Goal: Information Seeking & Learning: Learn about a topic

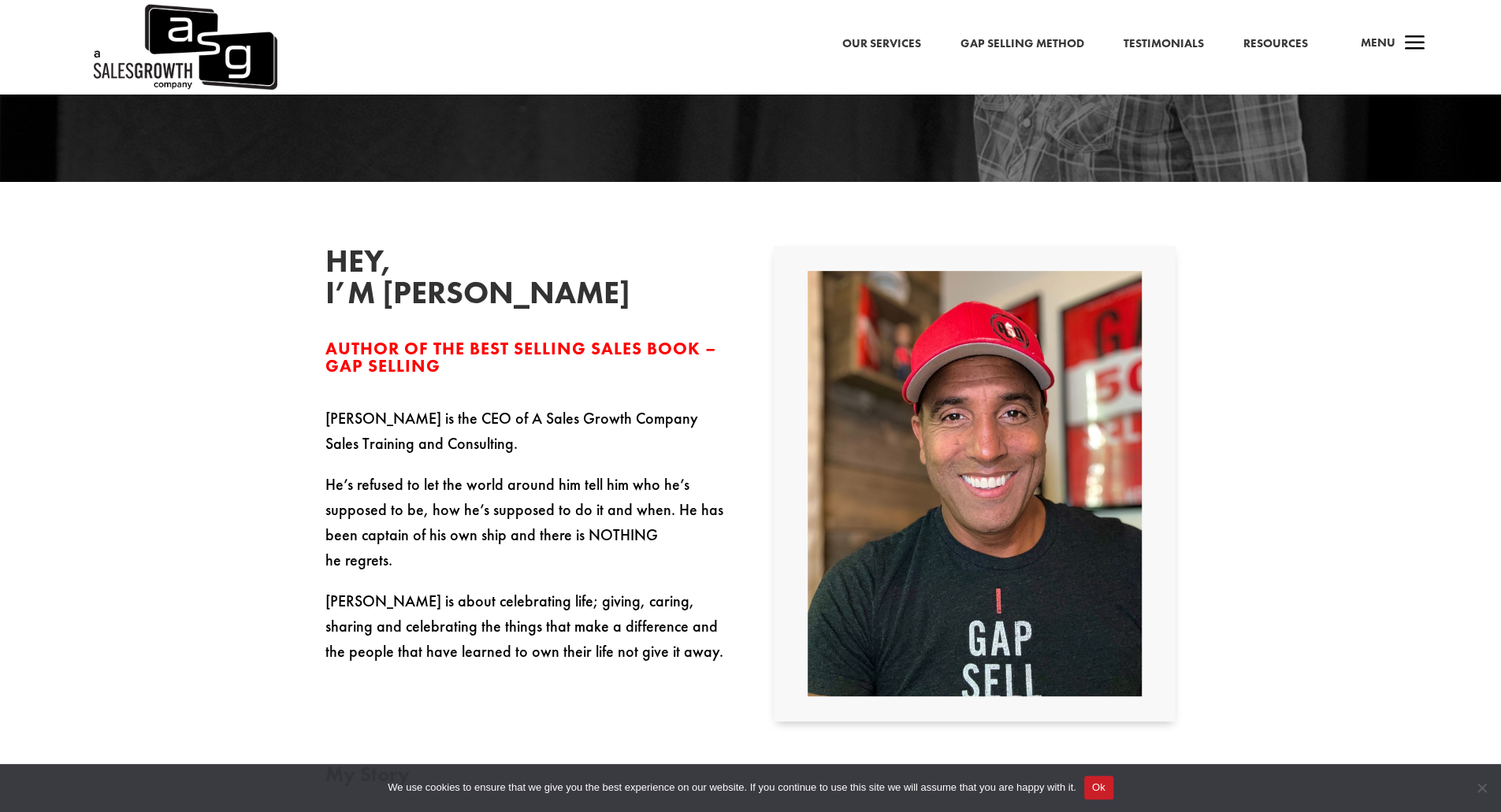
scroll to position [394, 0]
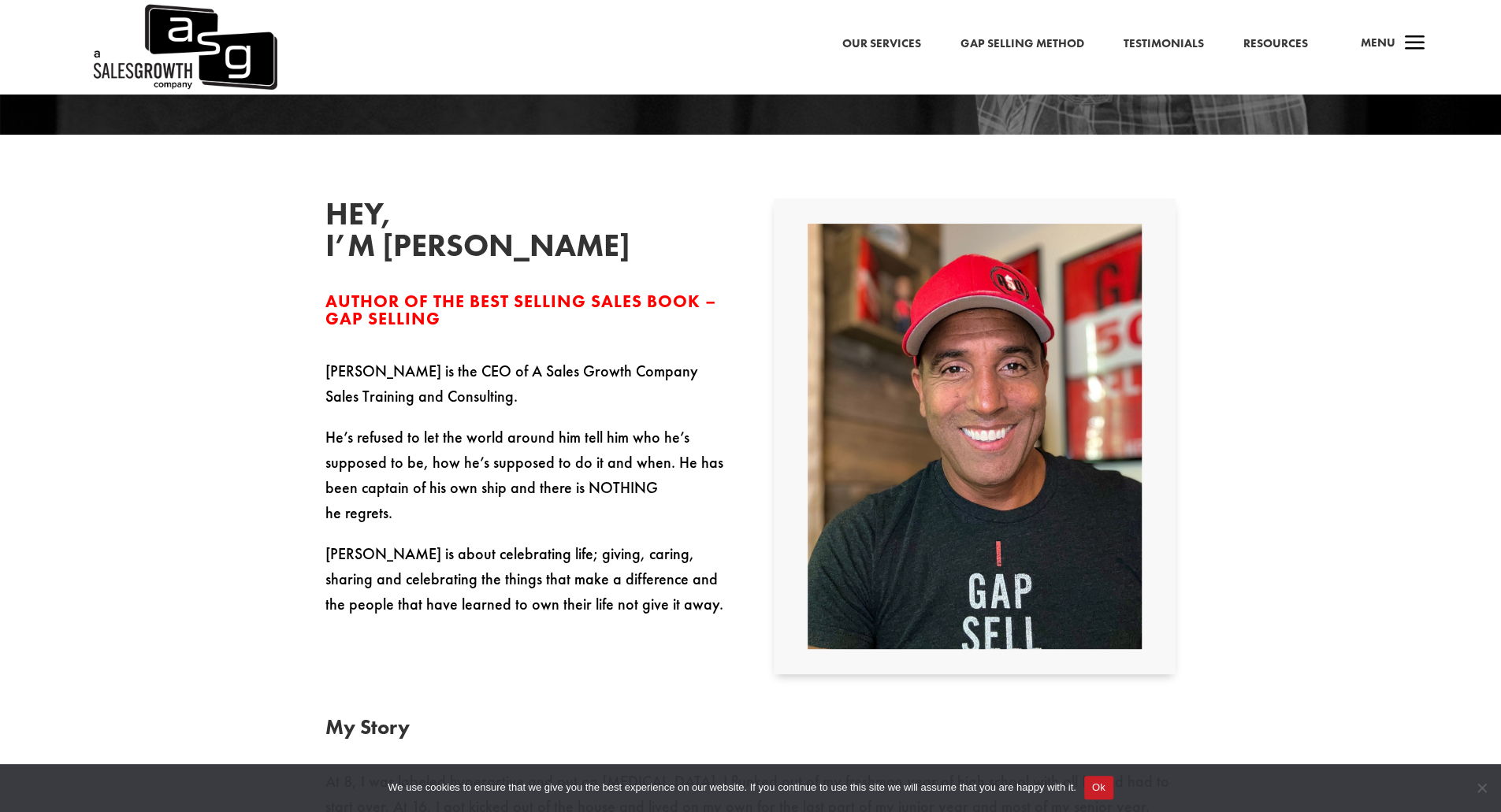
drag, startPoint x: 254, startPoint y: 284, endPoint x: 246, endPoint y: 321, distance: 37.9
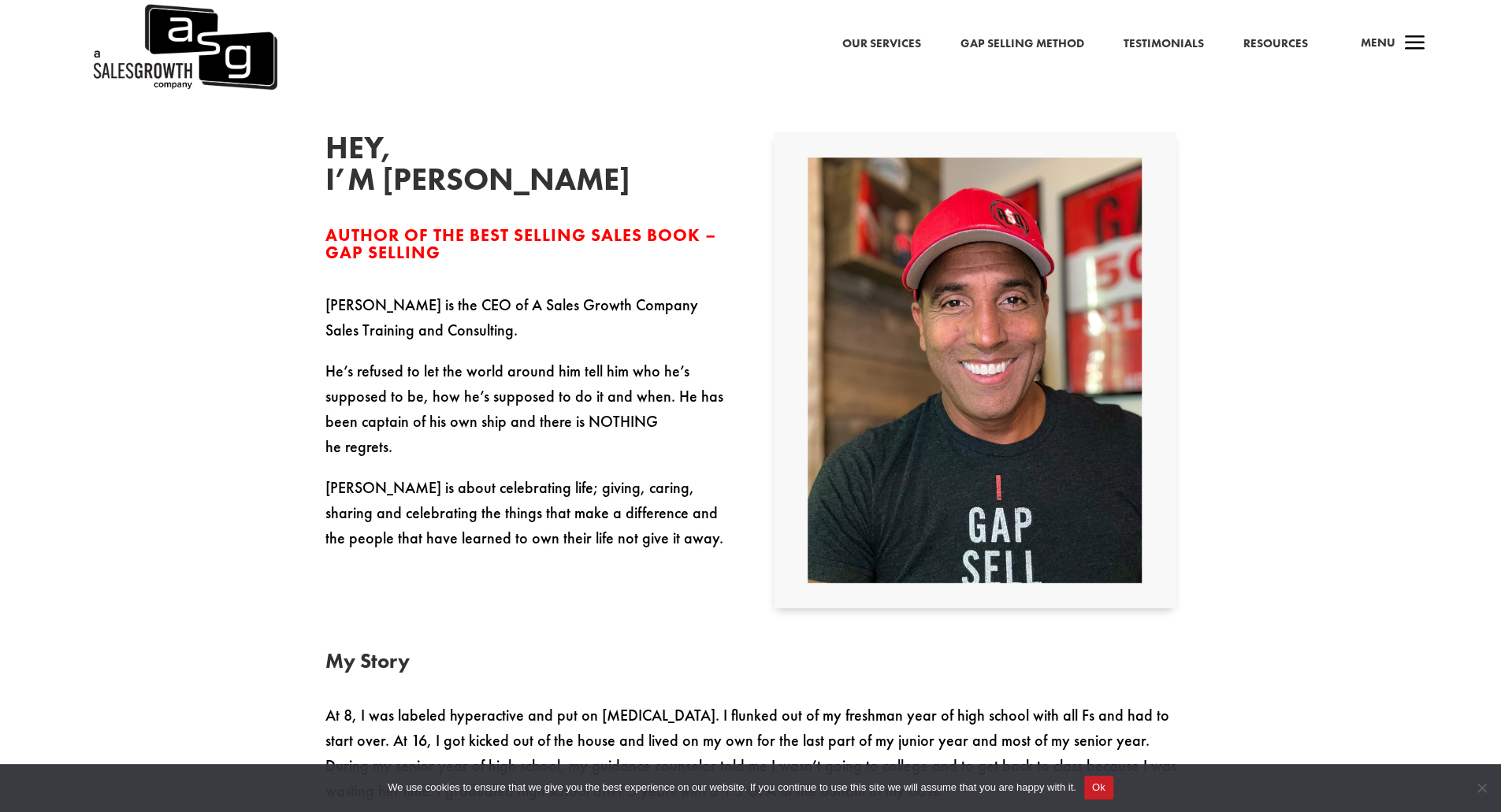
scroll to position [649, 0]
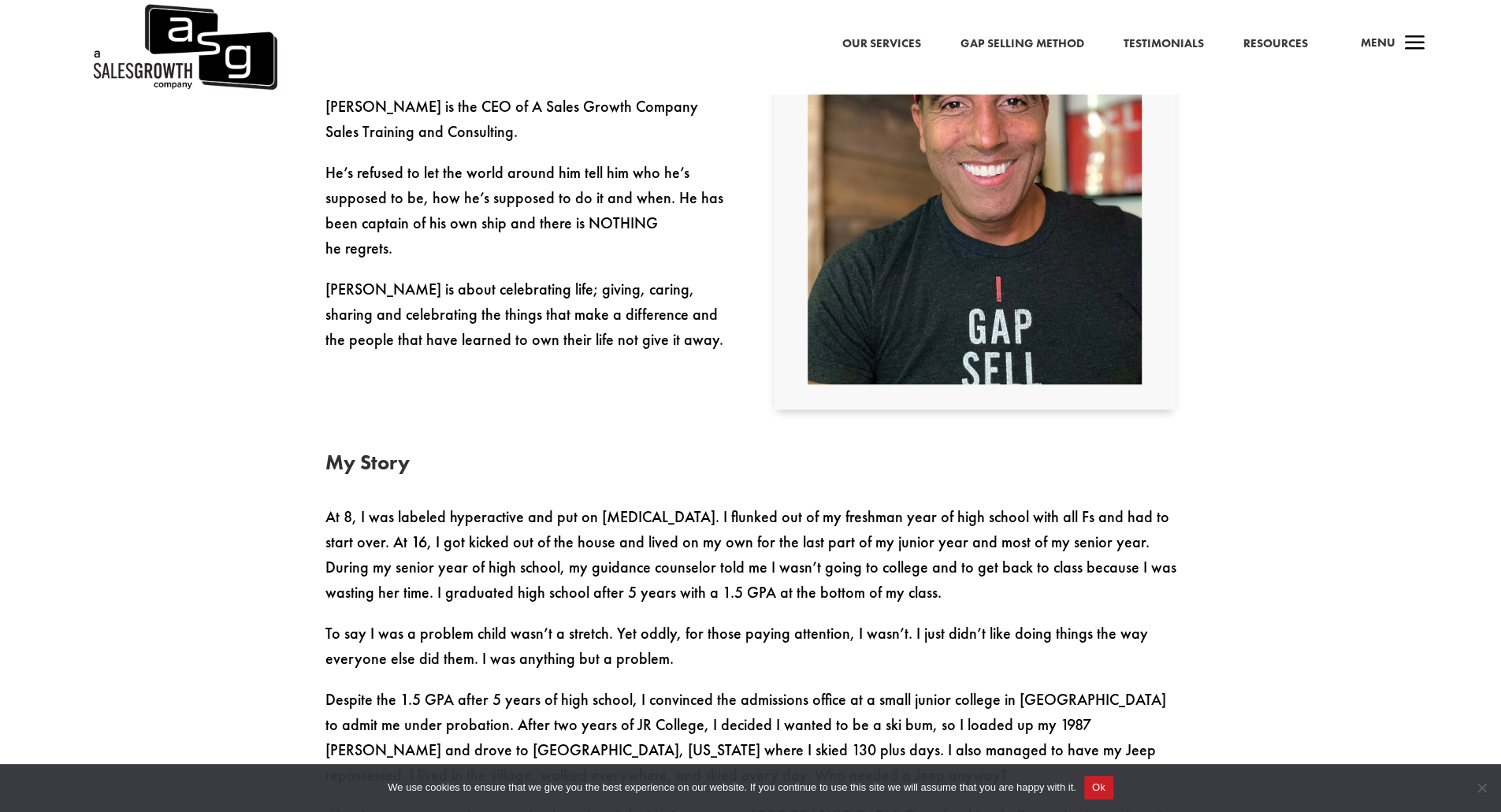
drag, startPoint x: 254, startPoint y: 308, endPoint x: 250, endPoint y: 319, distance: 11.7
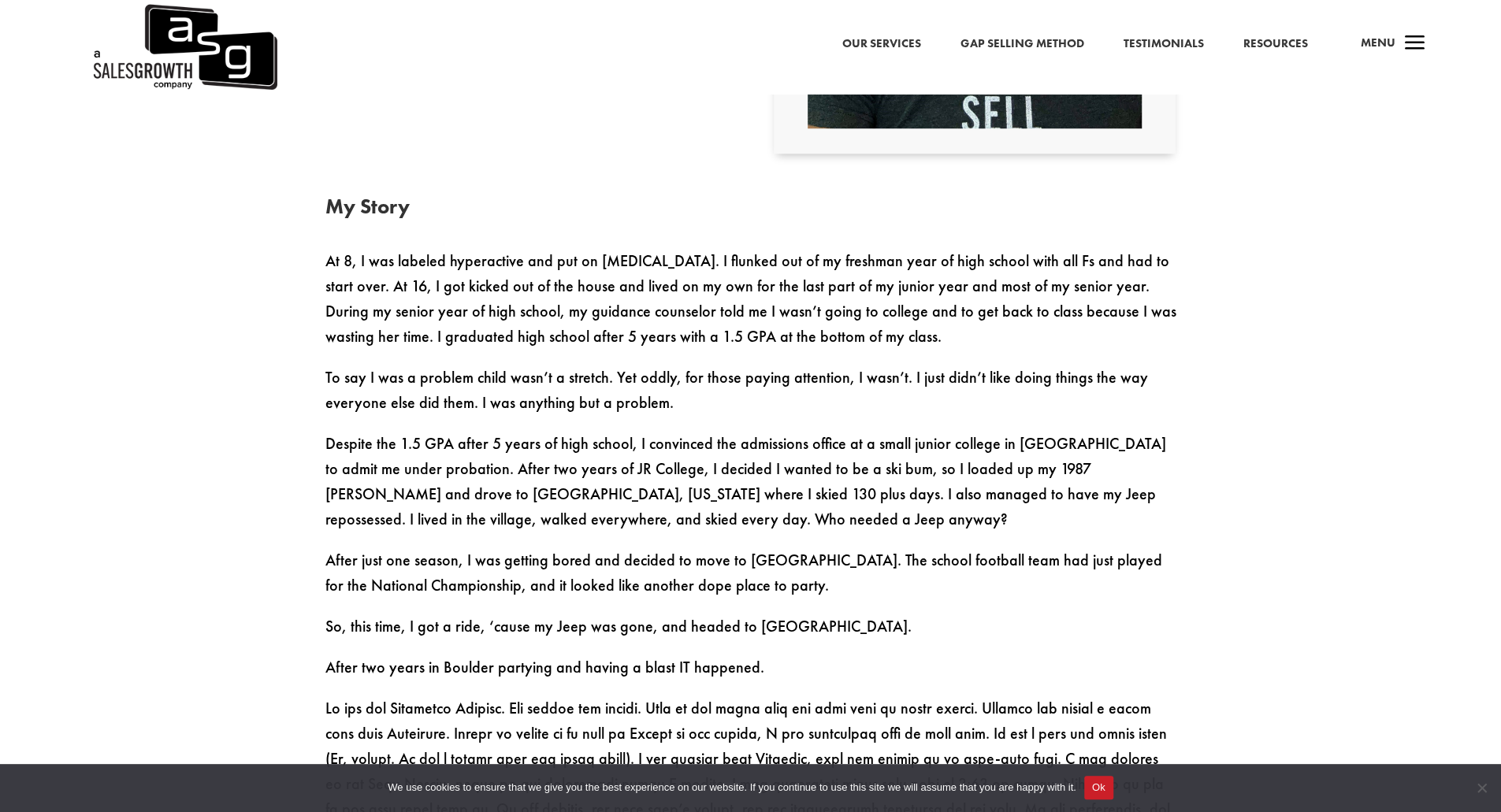
drag, startPoint x: 254, startPoint y: 279, endPoint x: 243, endPoint y: 321, distance: 43.4
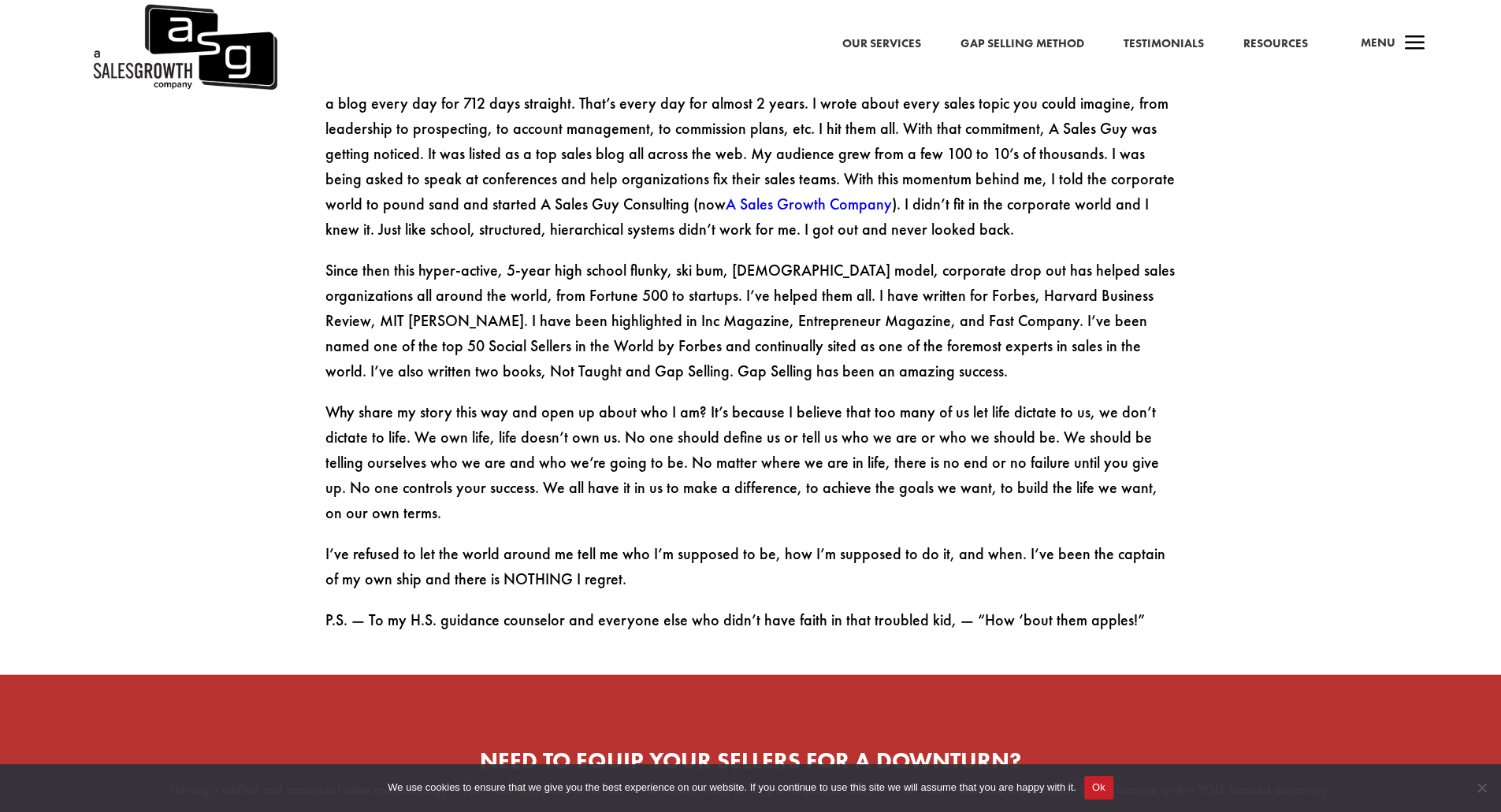
scroll to position [2672, 0]
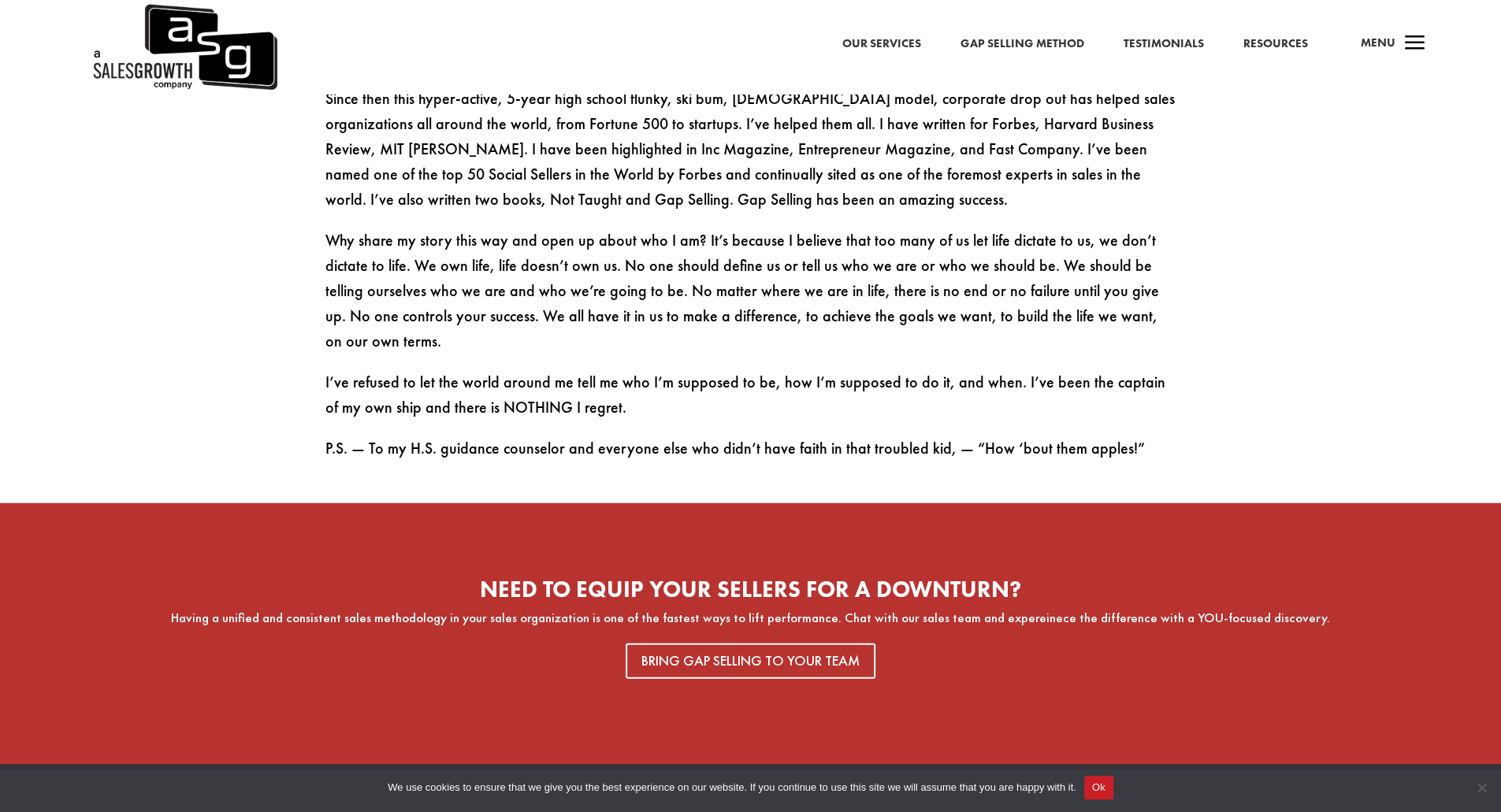
drag, startPoint x: 240, startPoint y: 365, endPoint x: 610, endPoint y: 214, distance: 399.6
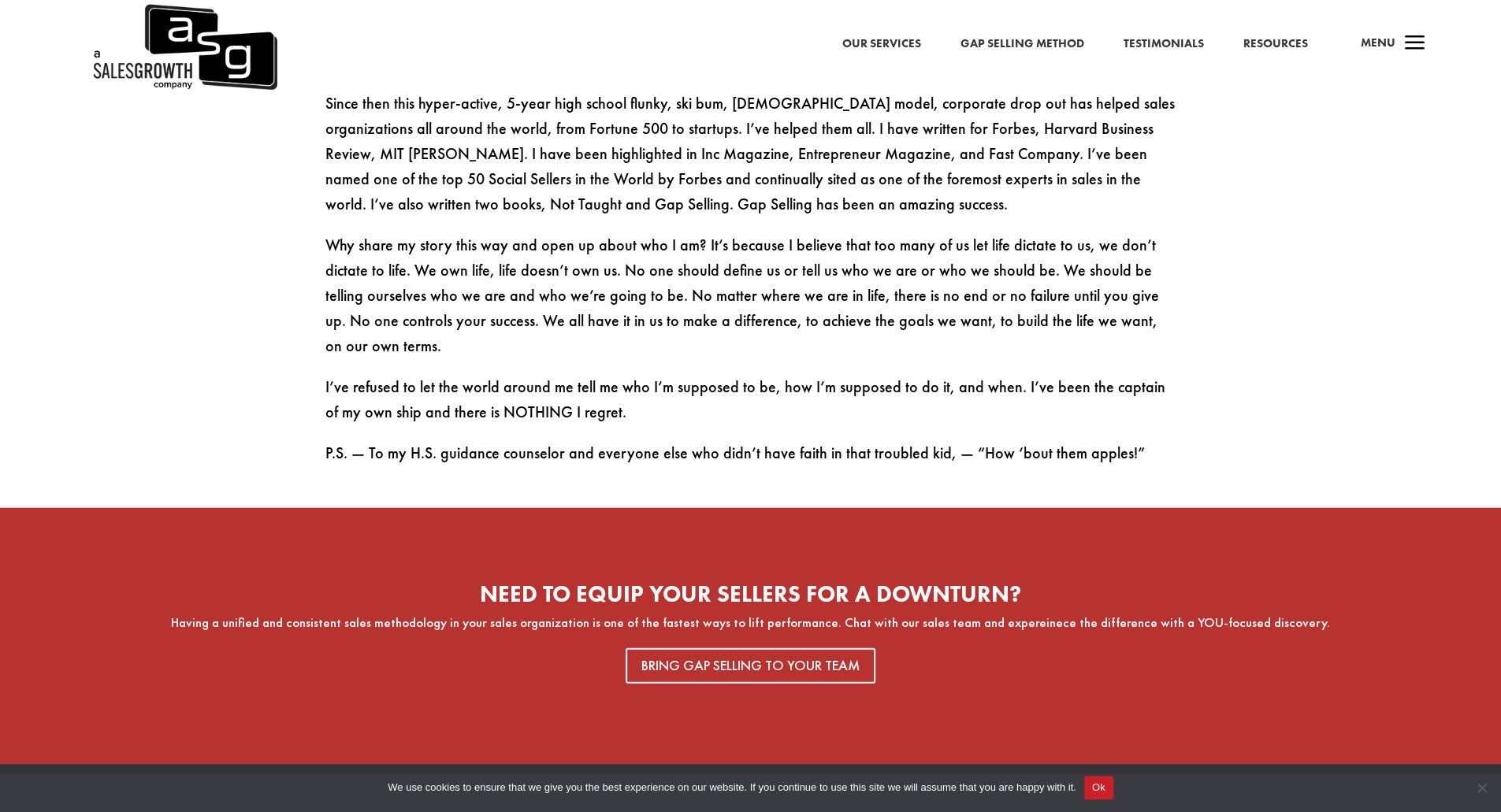
click at [1068, 41] on link "Gap Selling Method" at bounding box center [1022, 43] width 123 height 20
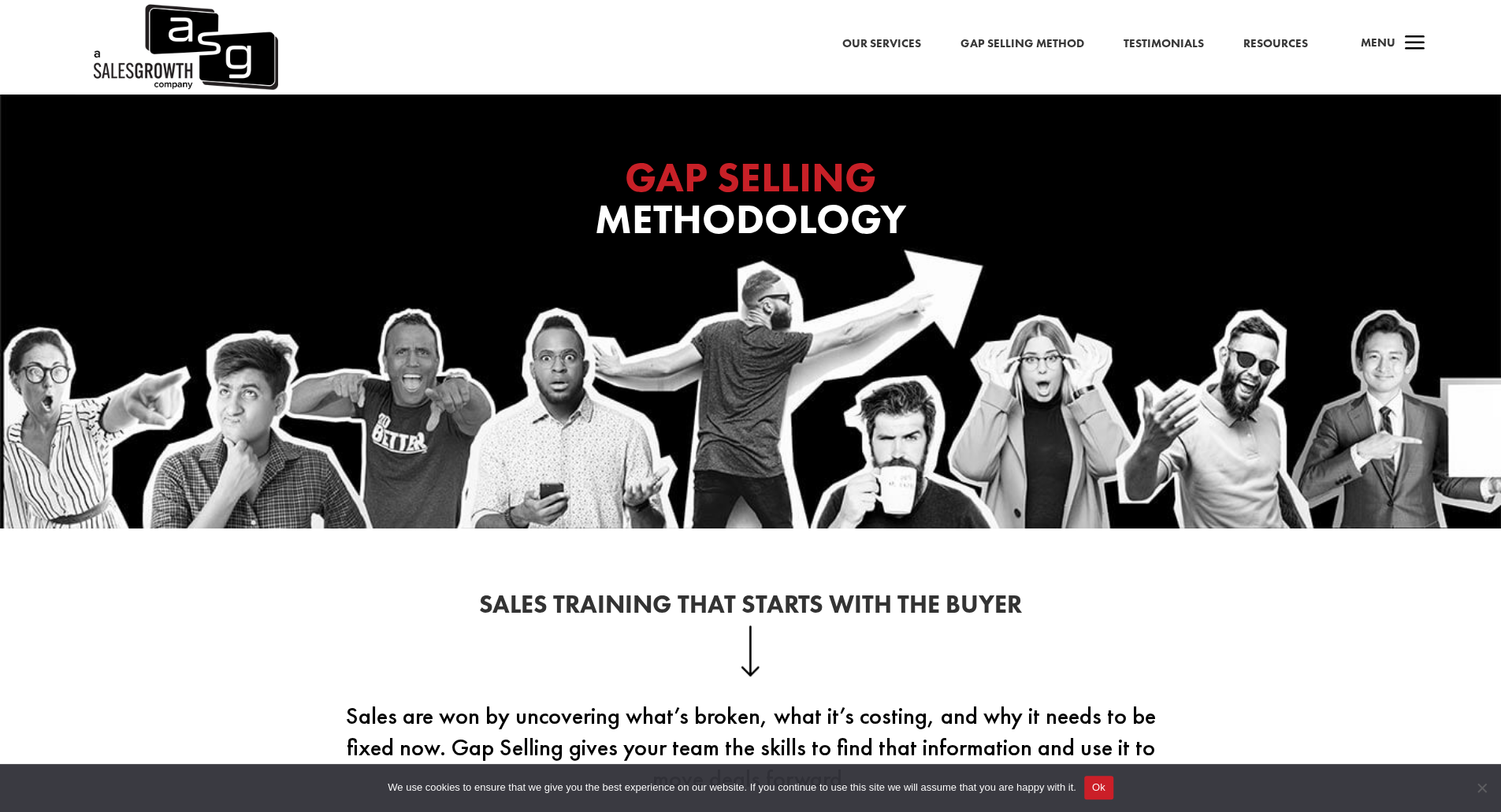
click at [1401, 33] on span "a" at bounding box center [1416, 44] width 32 height 32
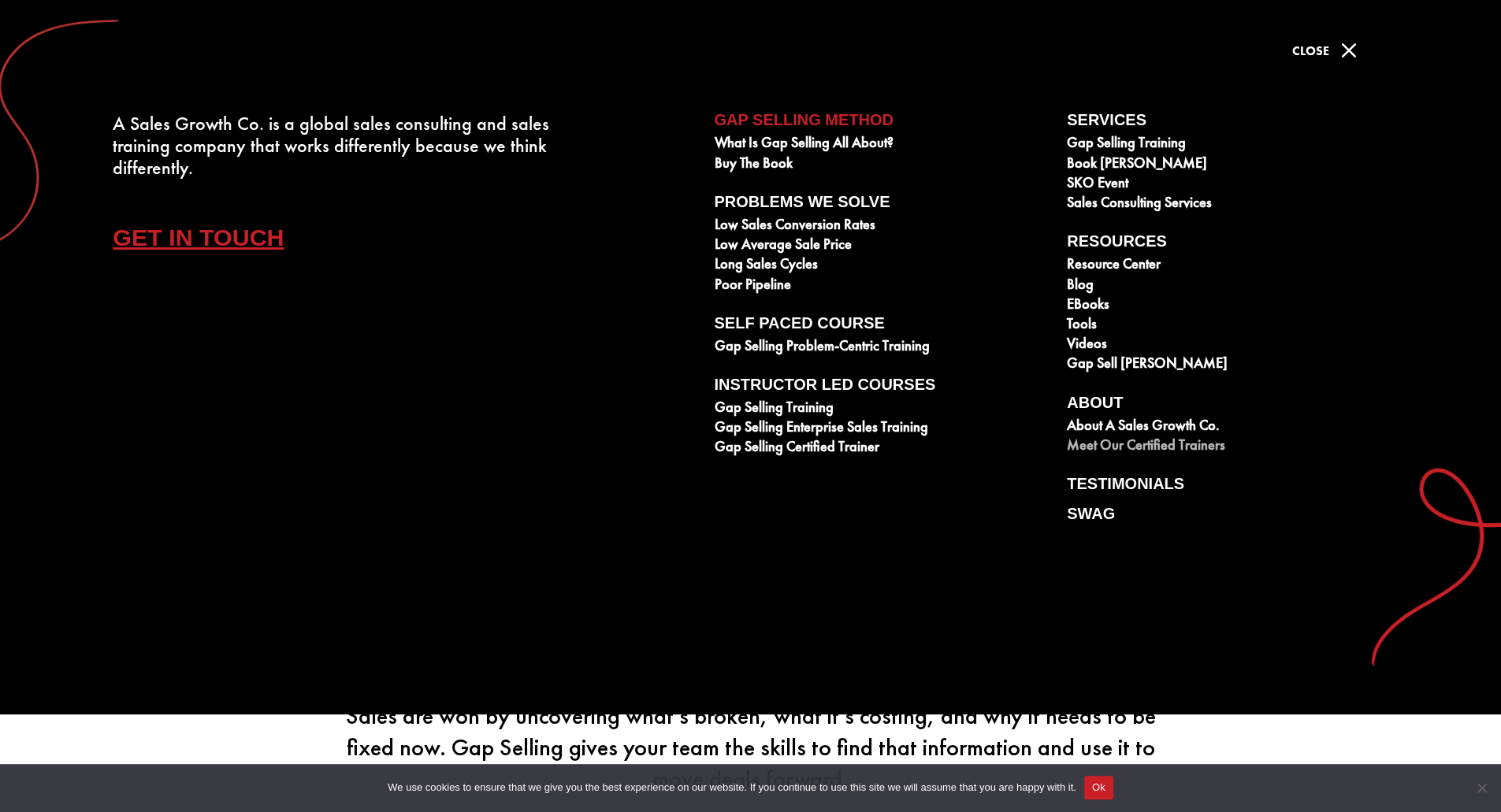
click at [1166, 445] on link "Meet our Certified Trainers" at bounding box center [1234, 447] width 336 height 19
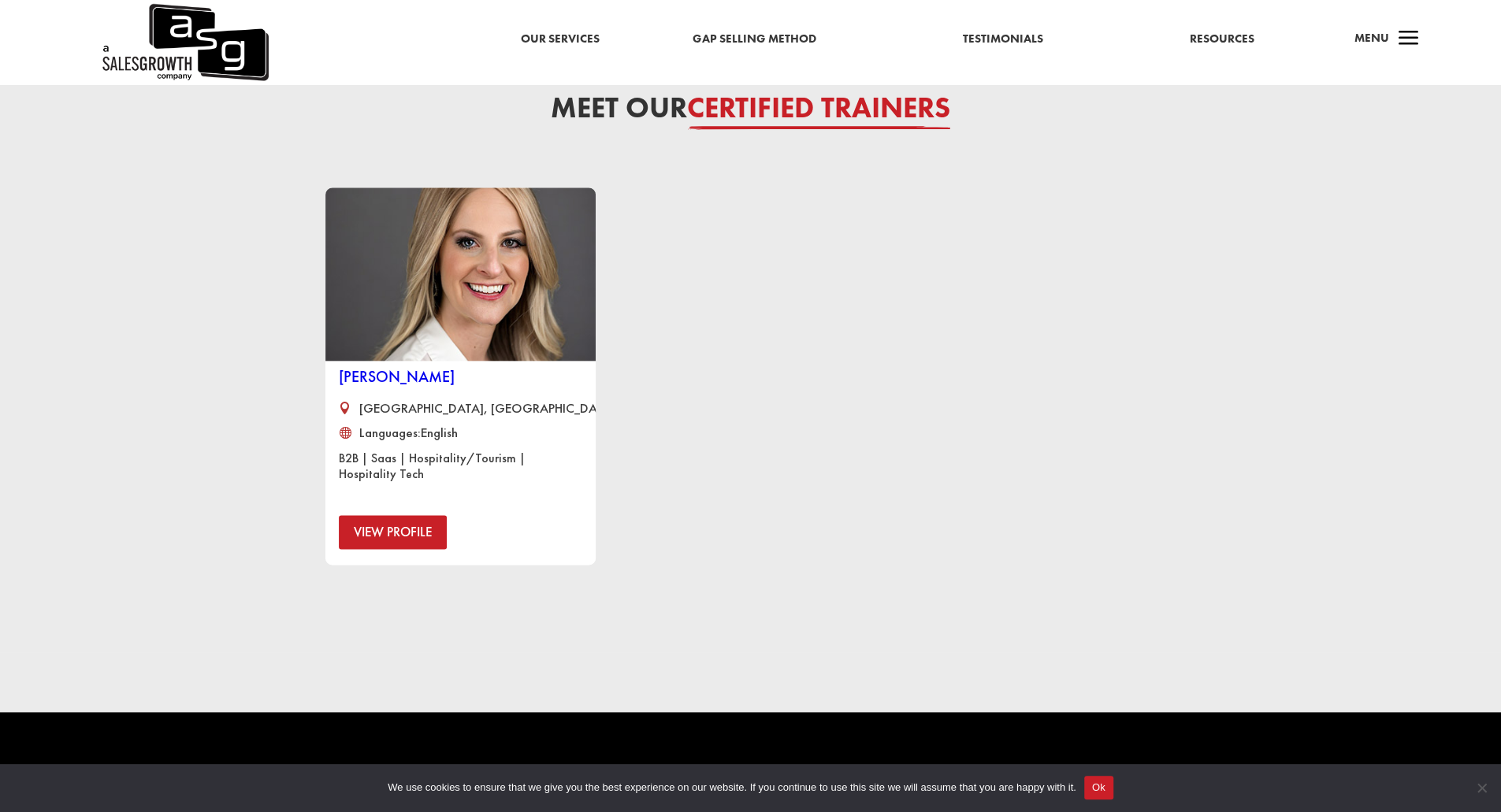
scroll to position [1182, 0]
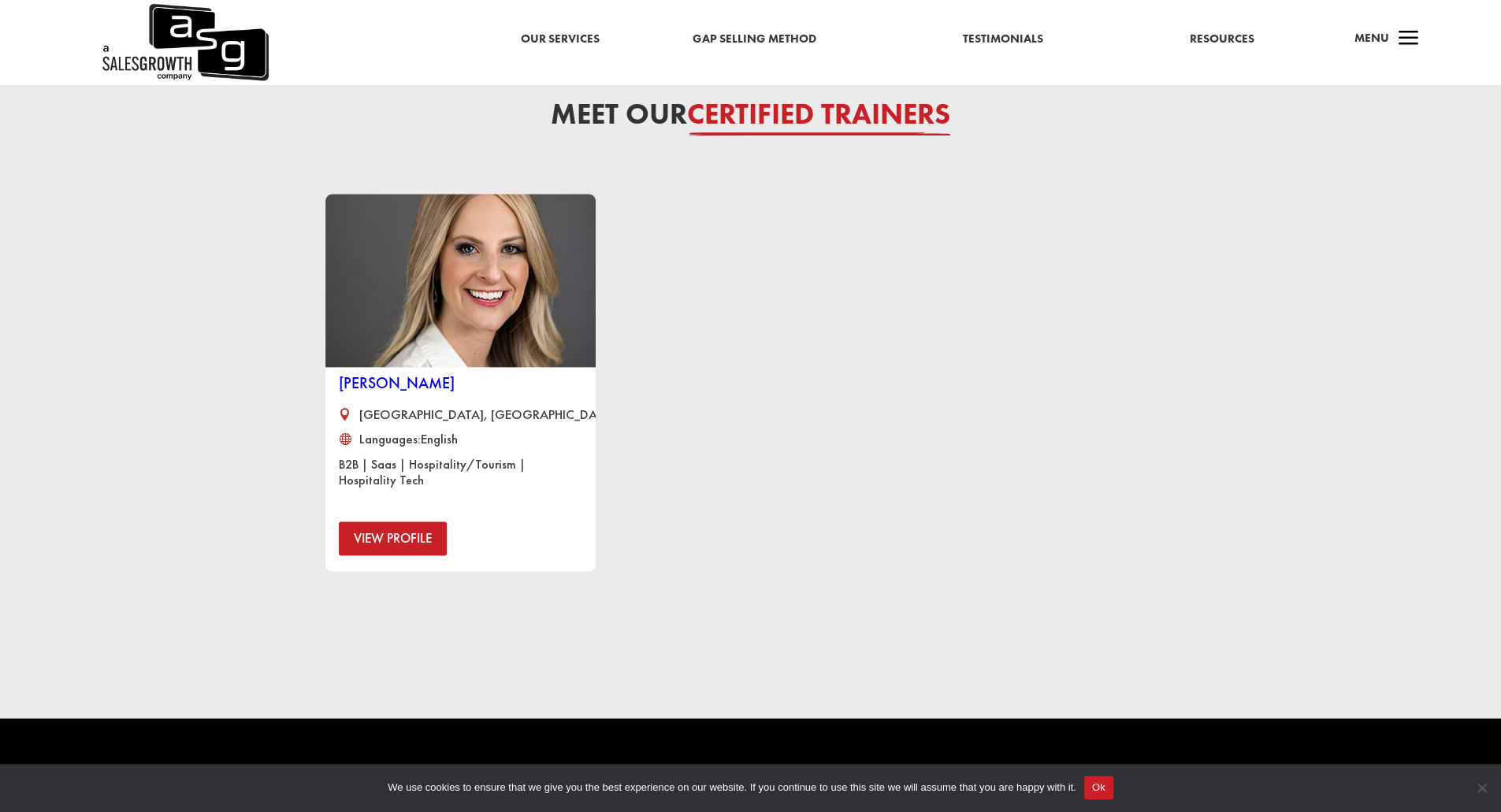
click at [156, 48] on img at bounding box center [184, 42] width 168 height 85
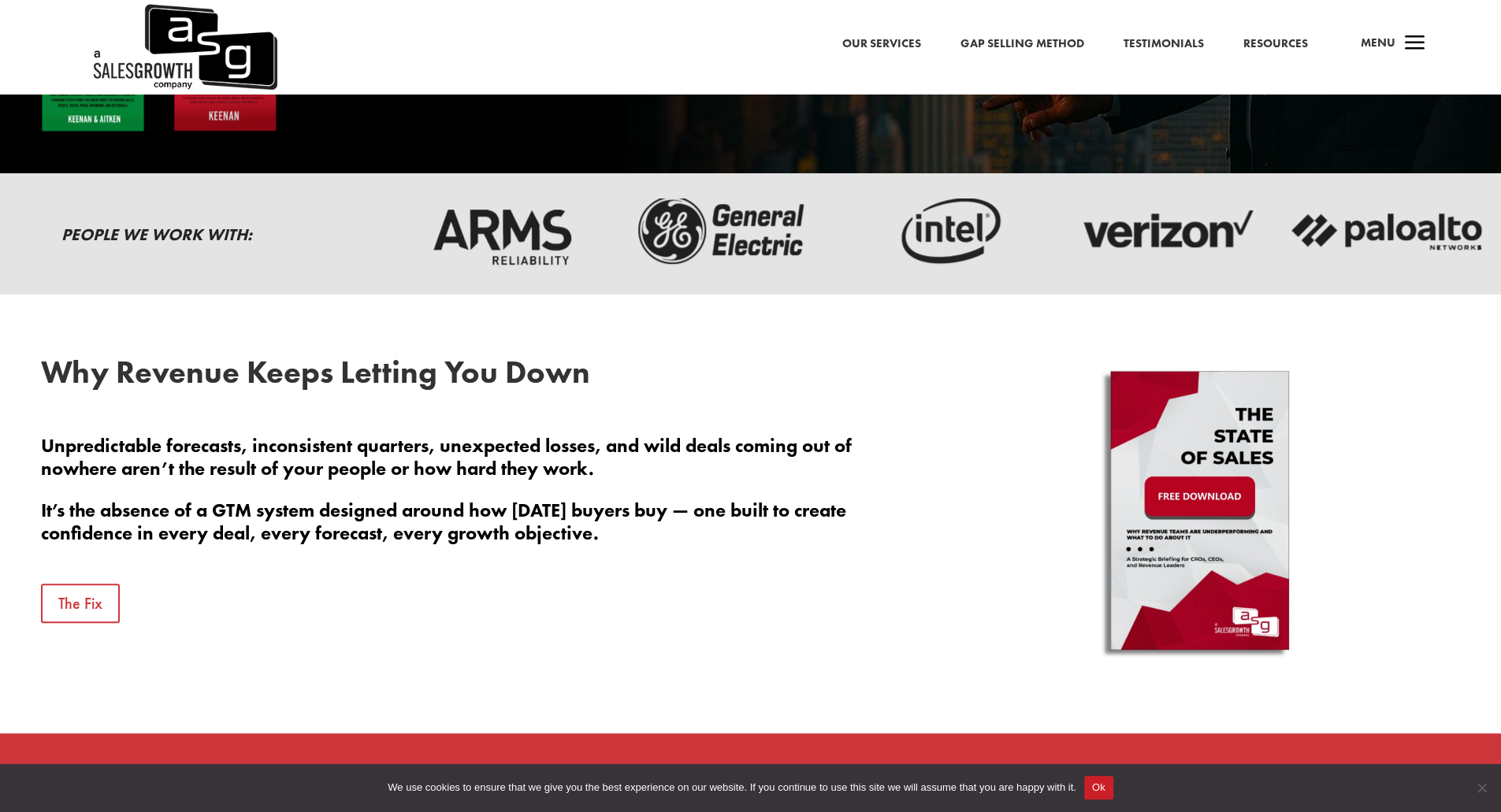
scroll to position [236, 0]
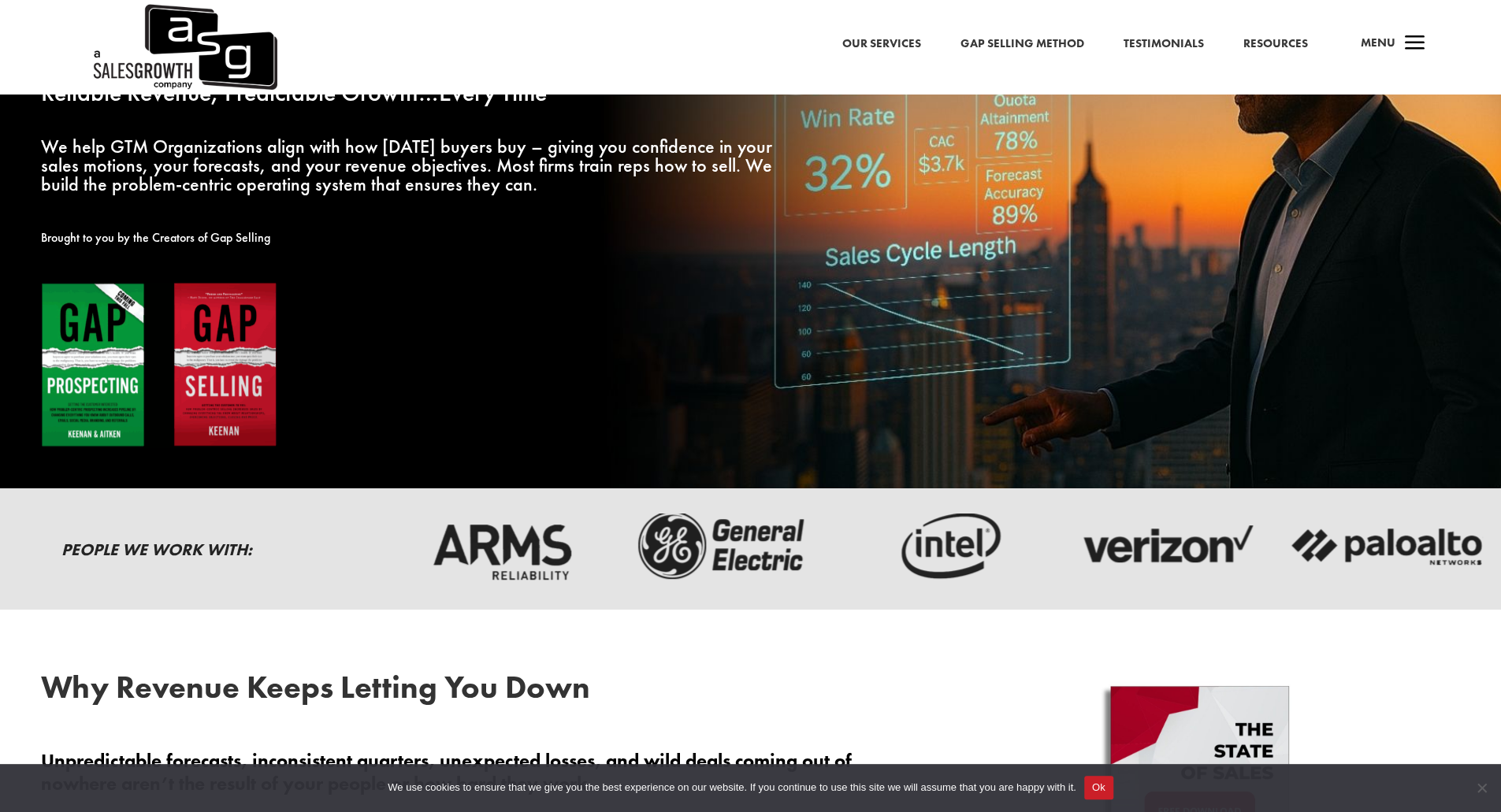
click at [891, 33] on div "Our Services Gap Selling Method Testimonials Resources a Menu" at bounding box center [750, 47] width 1501 height 94
click at [891, 44] on link "Our Services" at bounding box center [880, 43] width 78 height 20
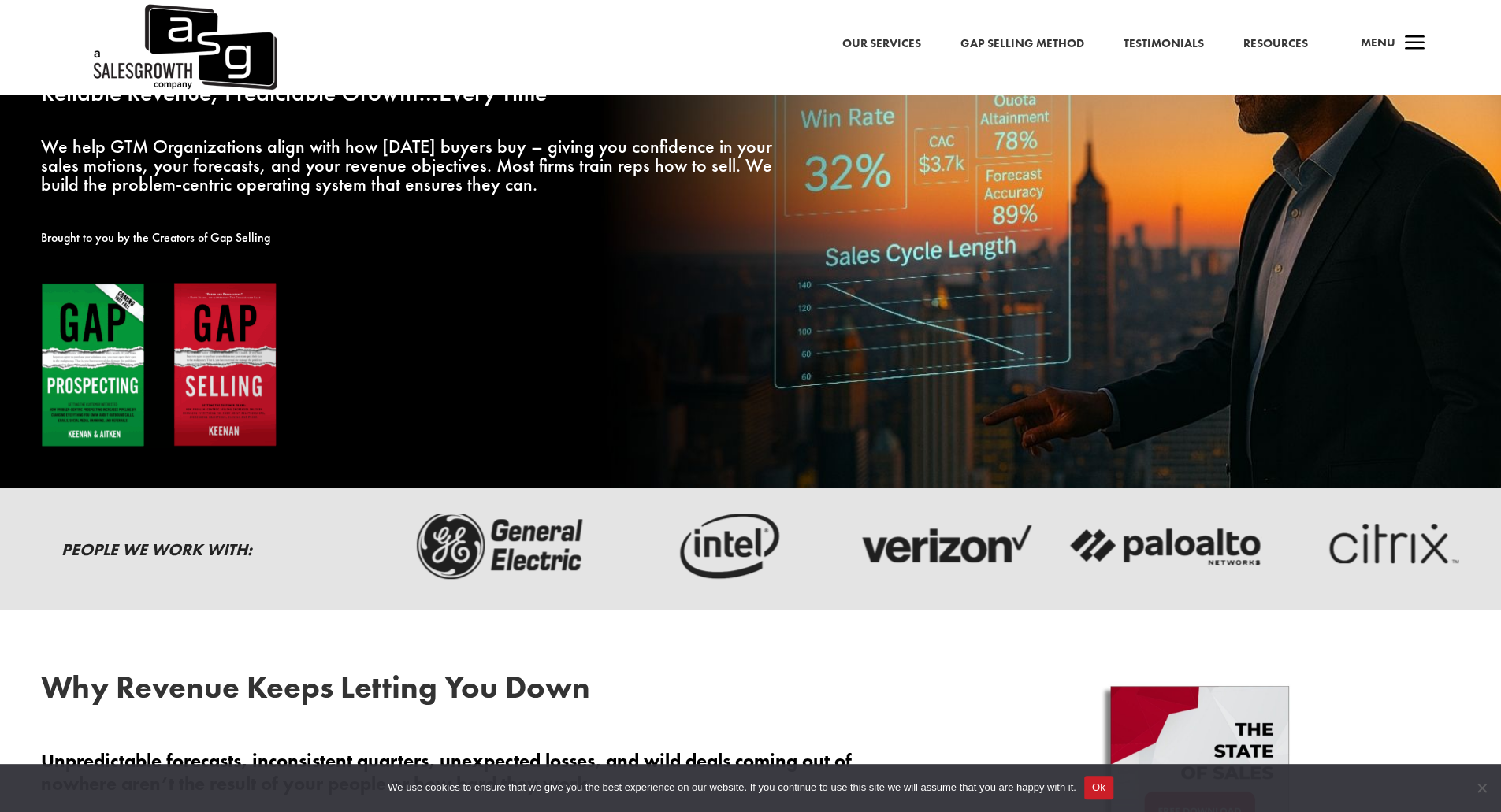
click at [1270, 48] on link "Resources" at bounding box center [1275, 43] width 64 height 20
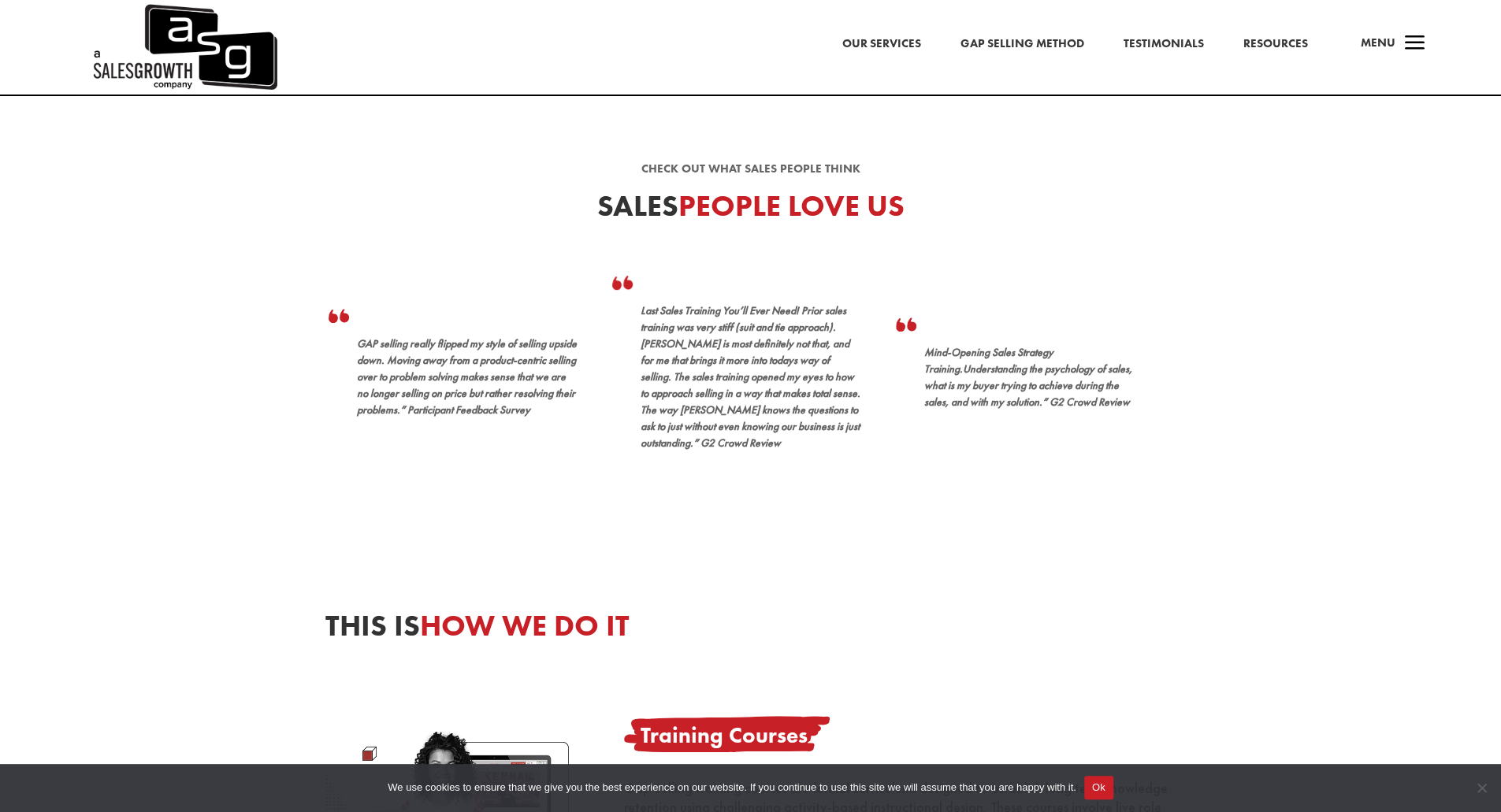
scroll to position [394, 0]
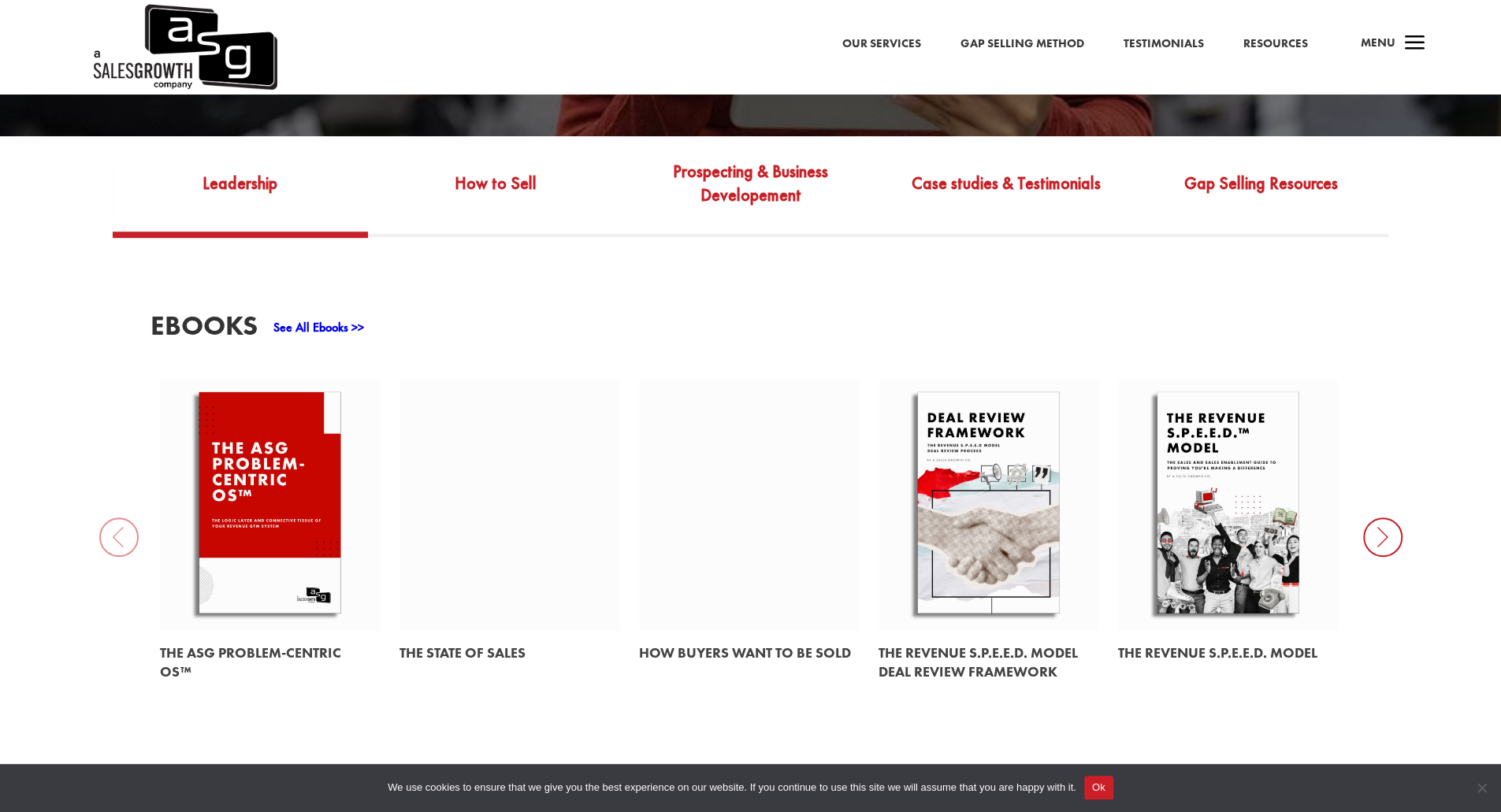
scroll to position [945, 0]
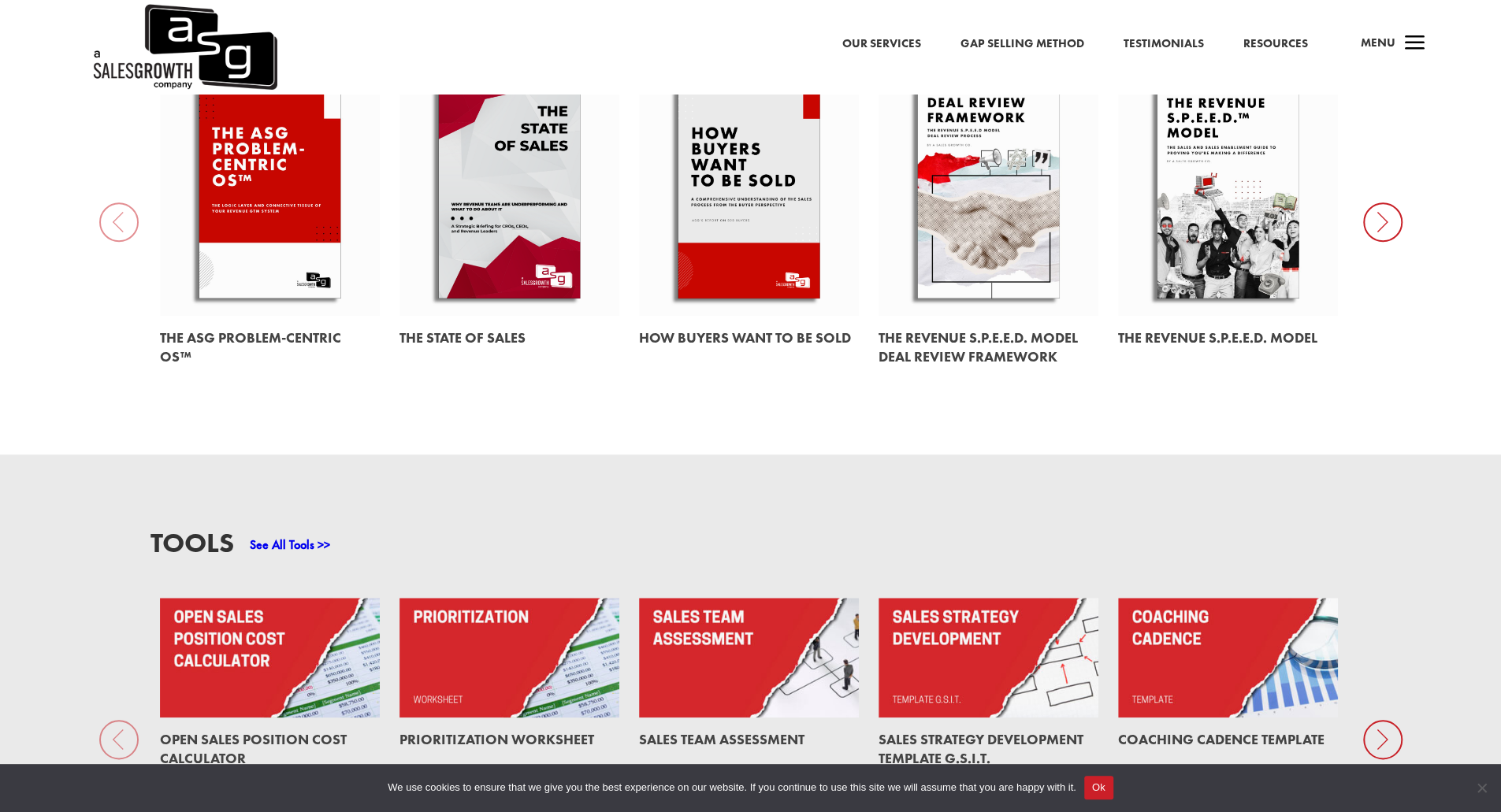
click at [1142, 43] on link "Testimonials" at bounding box center [1163, 43] width 80 height 20
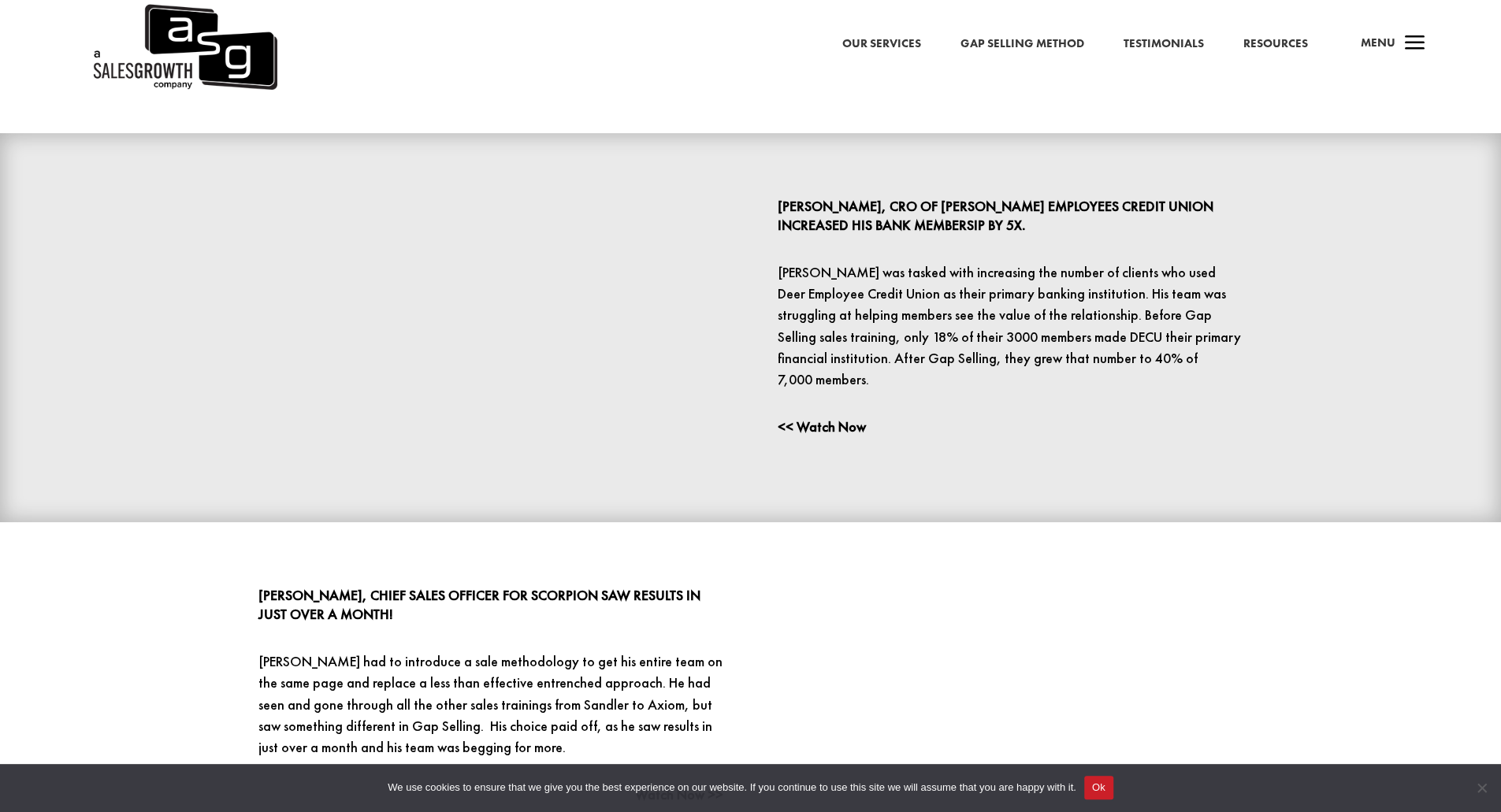
scroll to position [1576, 0]
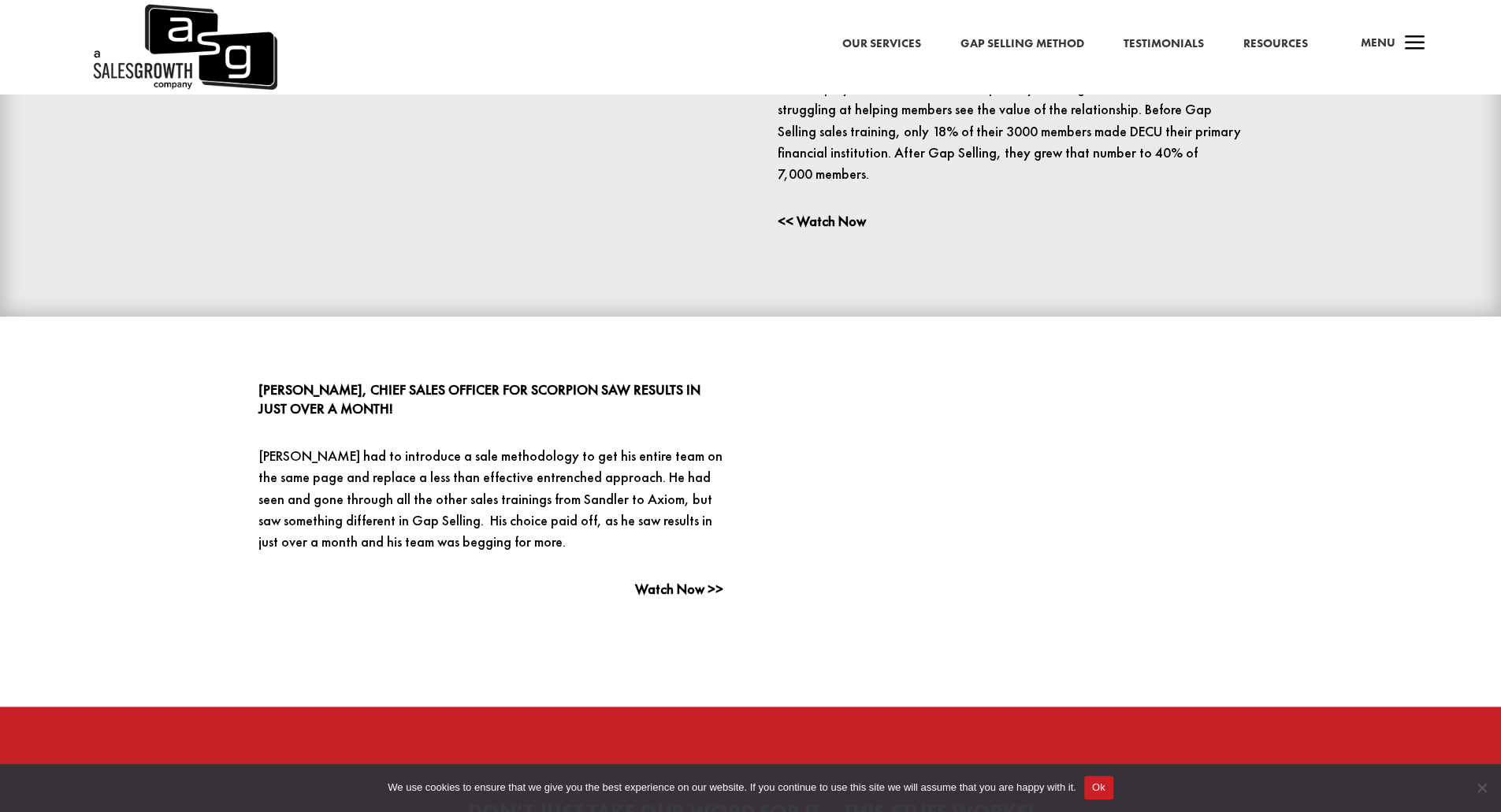
click at [1267, 42] on link "Resources" at bounding box center [1275, 43] width 64 height 20
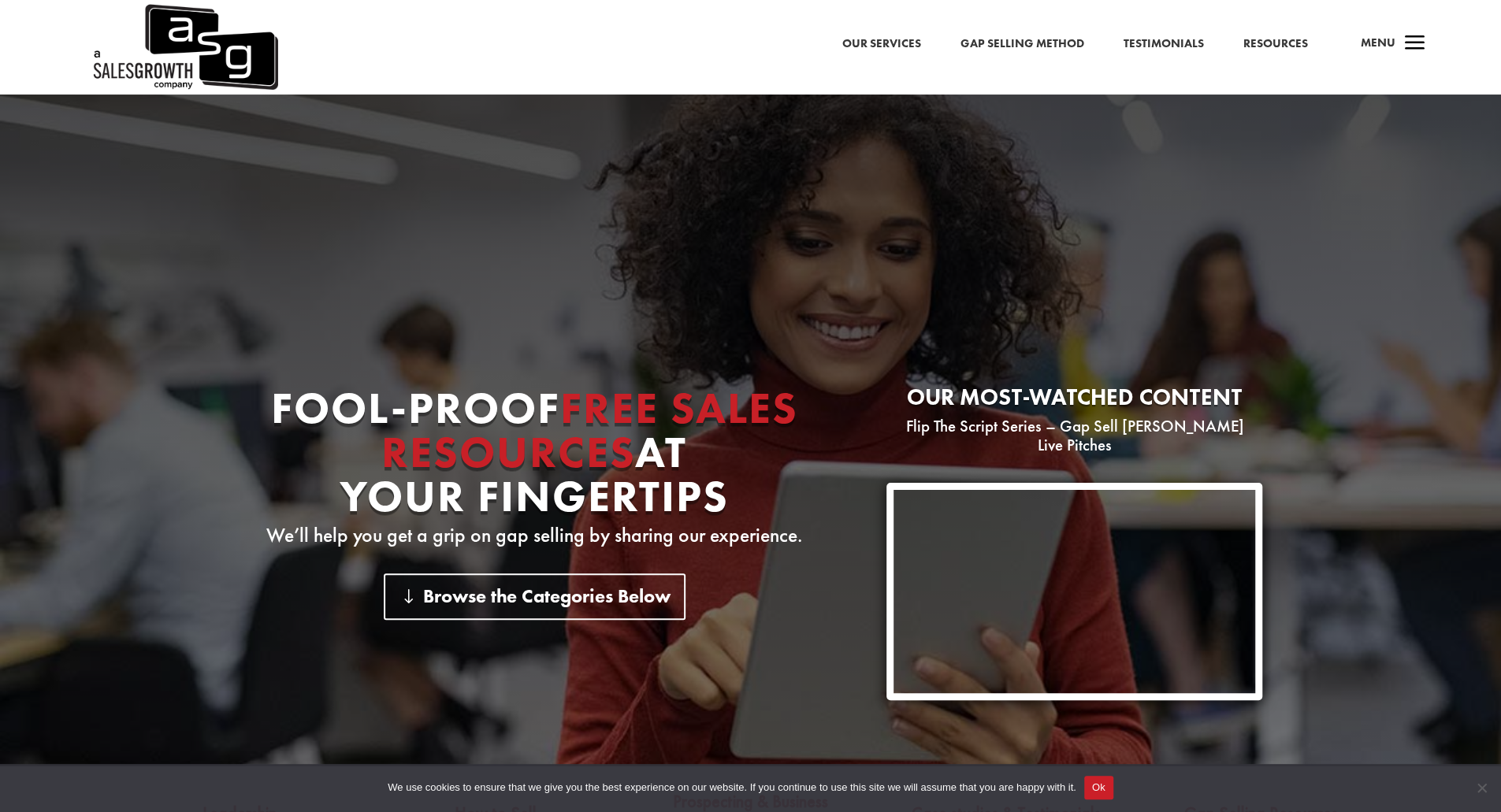
click at [1373, 41] on span "Menu" at bounding box center [1378, 42] width 34 height 16
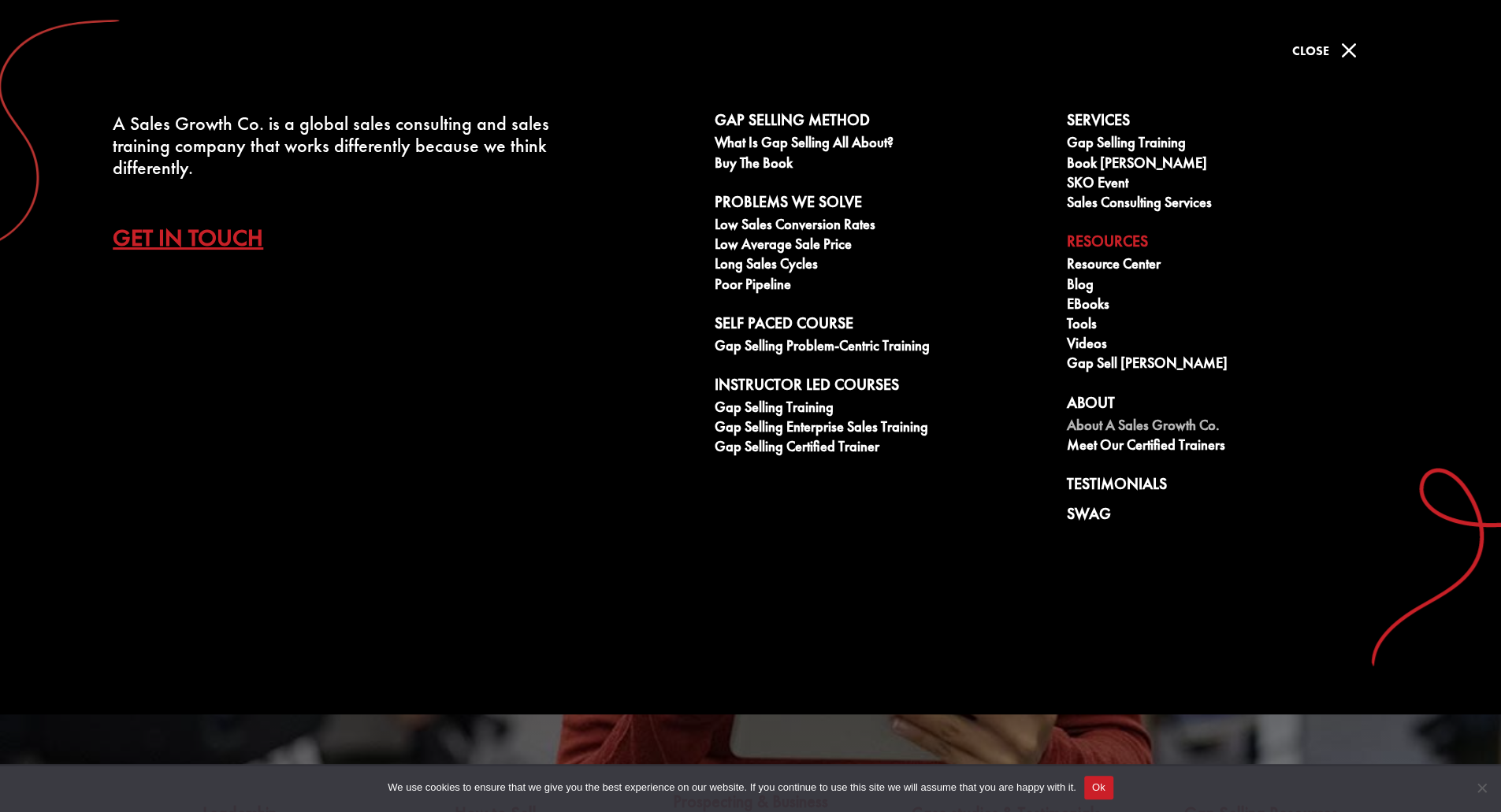
click at [1112, 420] on link "About A Sales Growth Co." at bounding box center [1234, 427] width 336 height 19
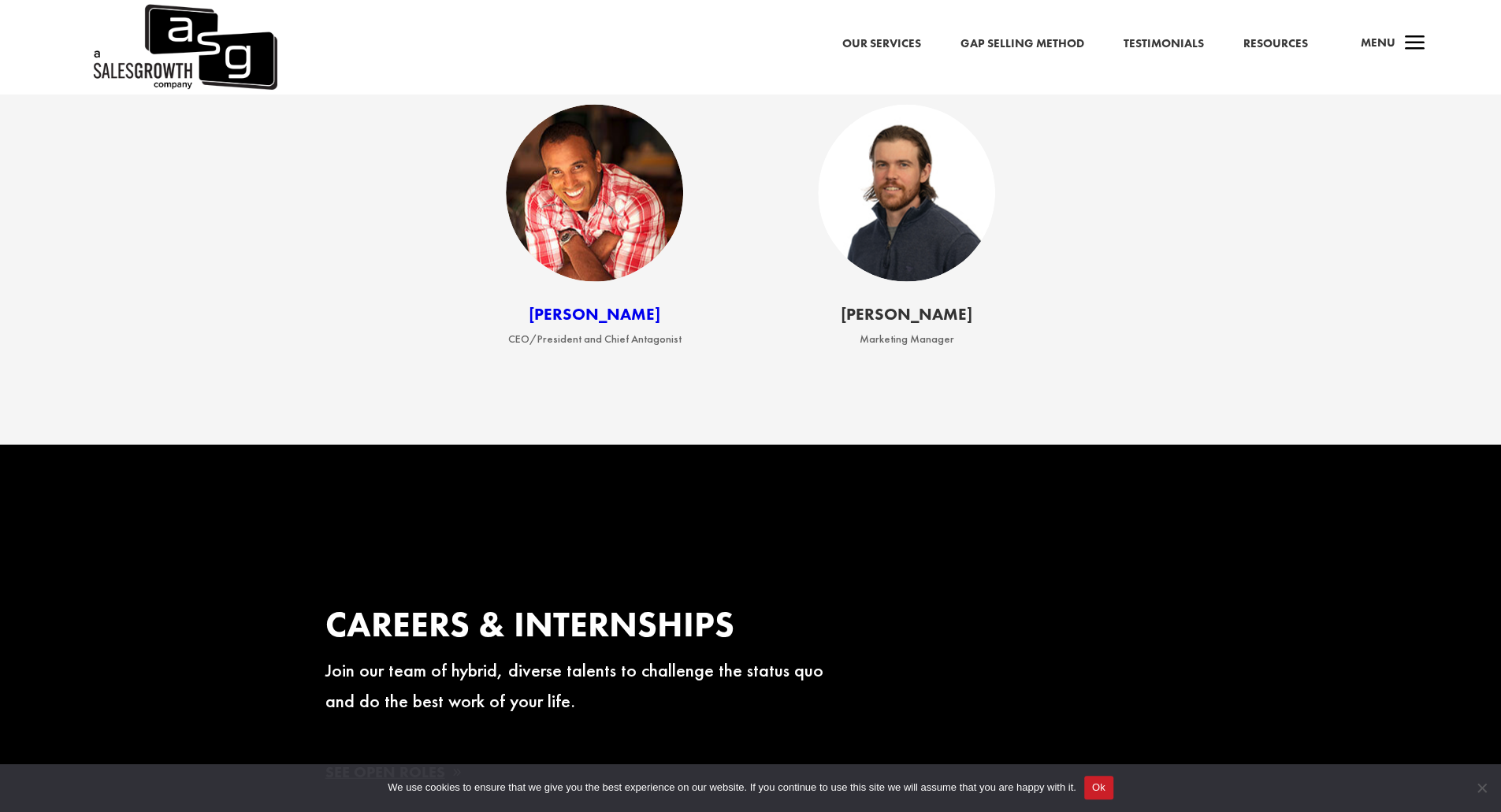
scroll to position [2285, 0]
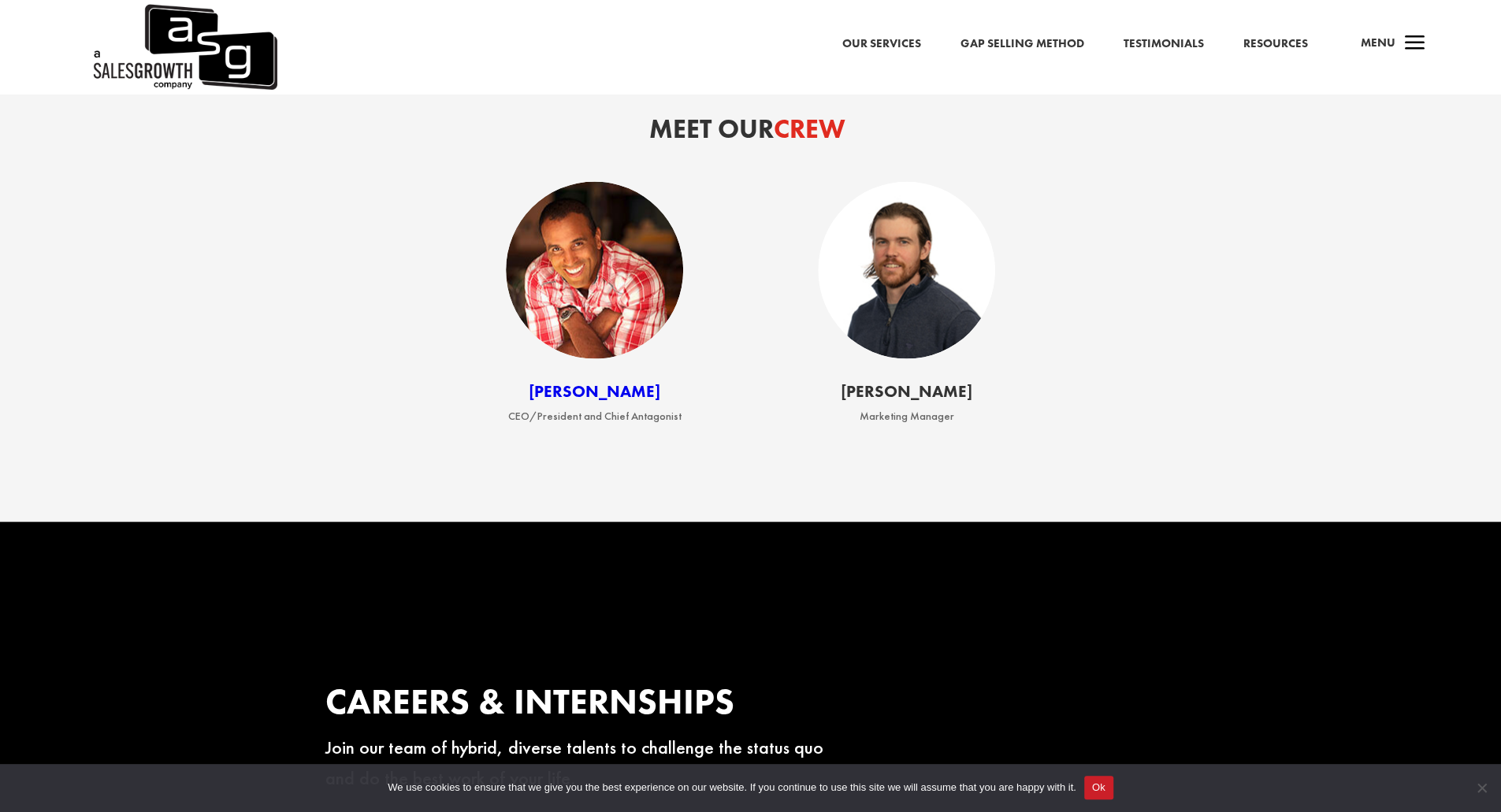
click at [607, 402] on link "[PERSON_NAME]" at bounding box center [594, 391] width 131 height 21
click at [595, 402] on link "Keenan" at bounding box center [594, 391] width 131 height 21
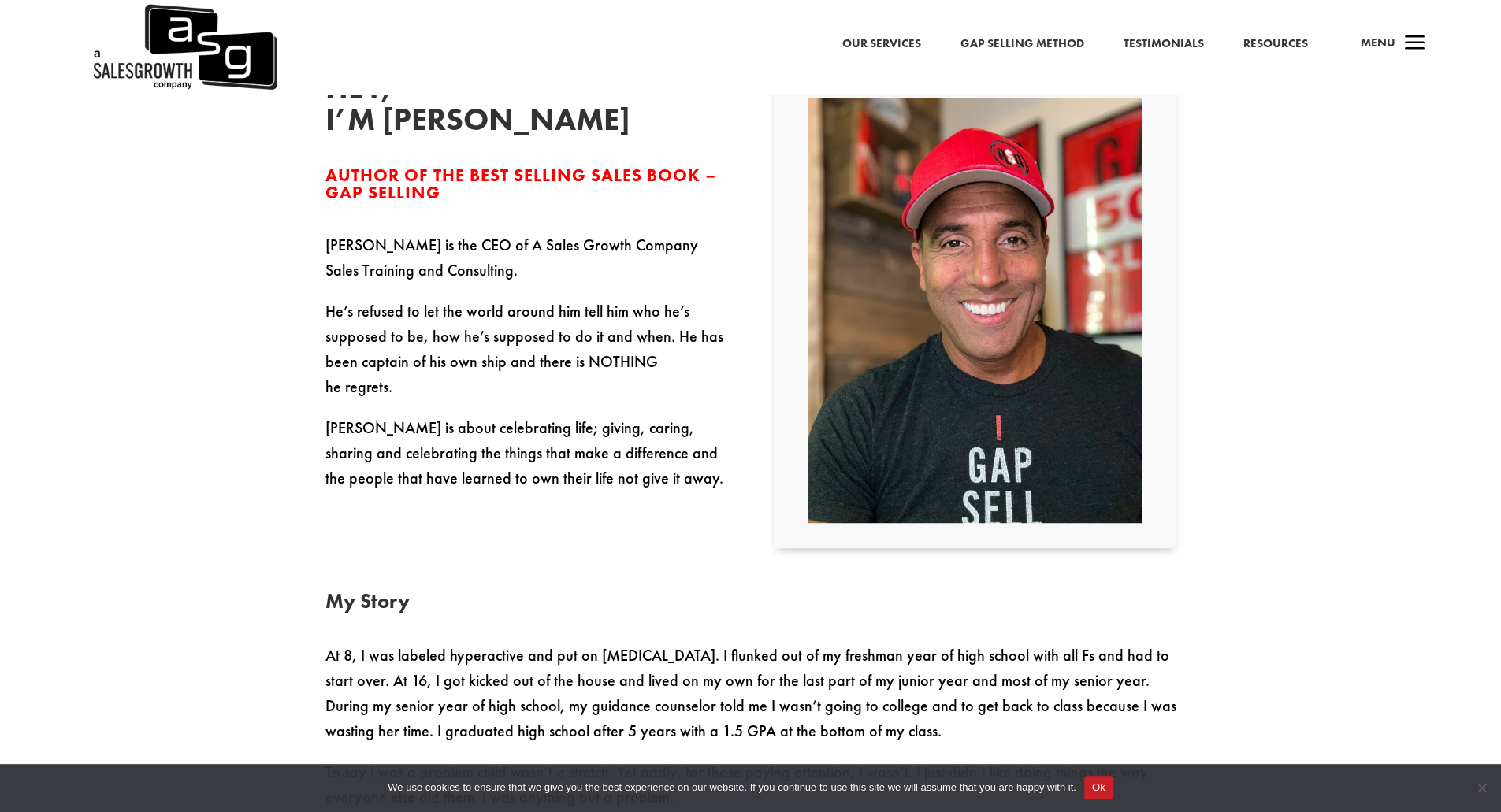
drag, startPoint x: 214, startPoint y: 319, endPoint x: 220, endPoint y: 385, distance: 66.3
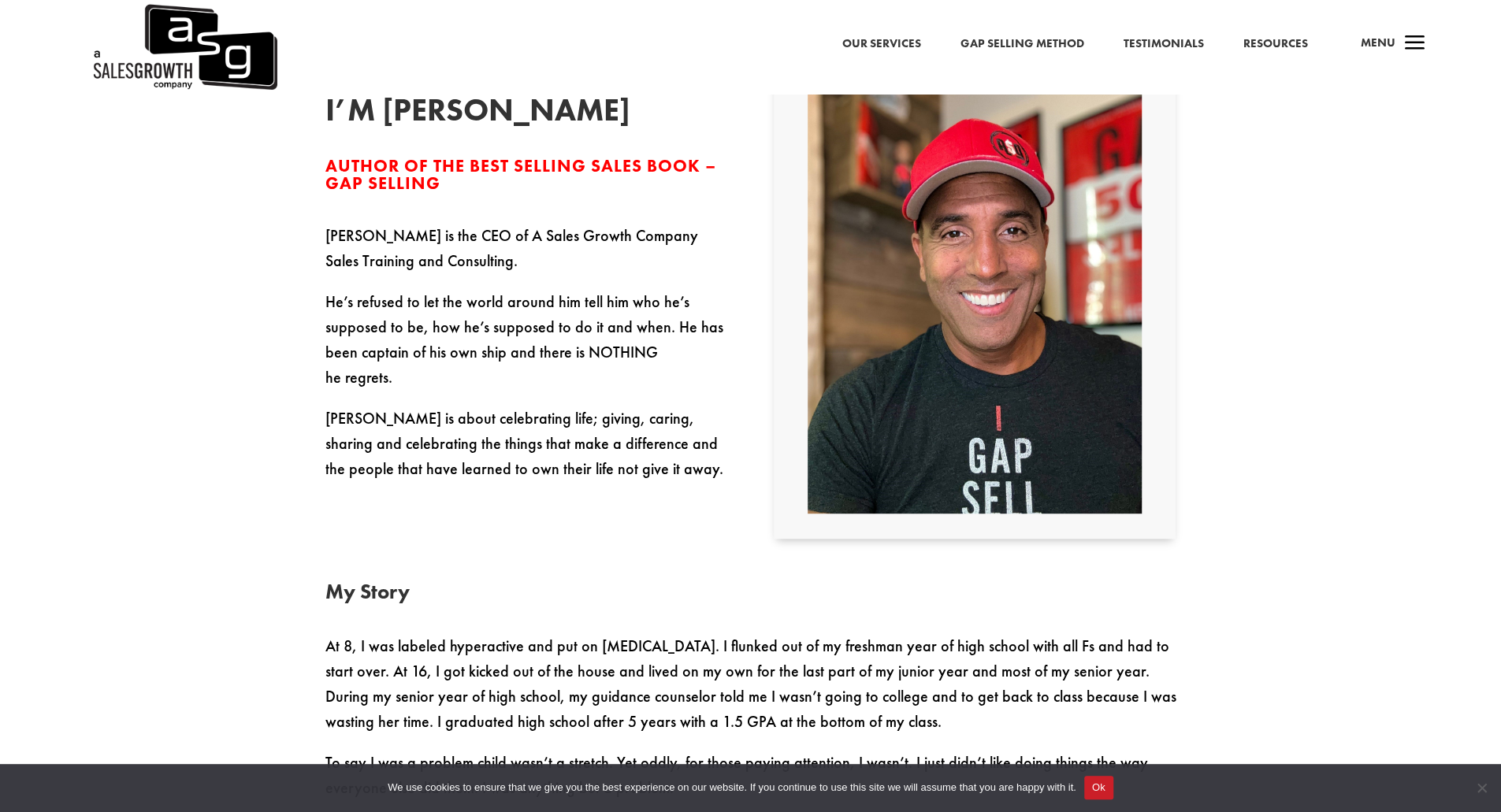
scroll to position [540, 0]
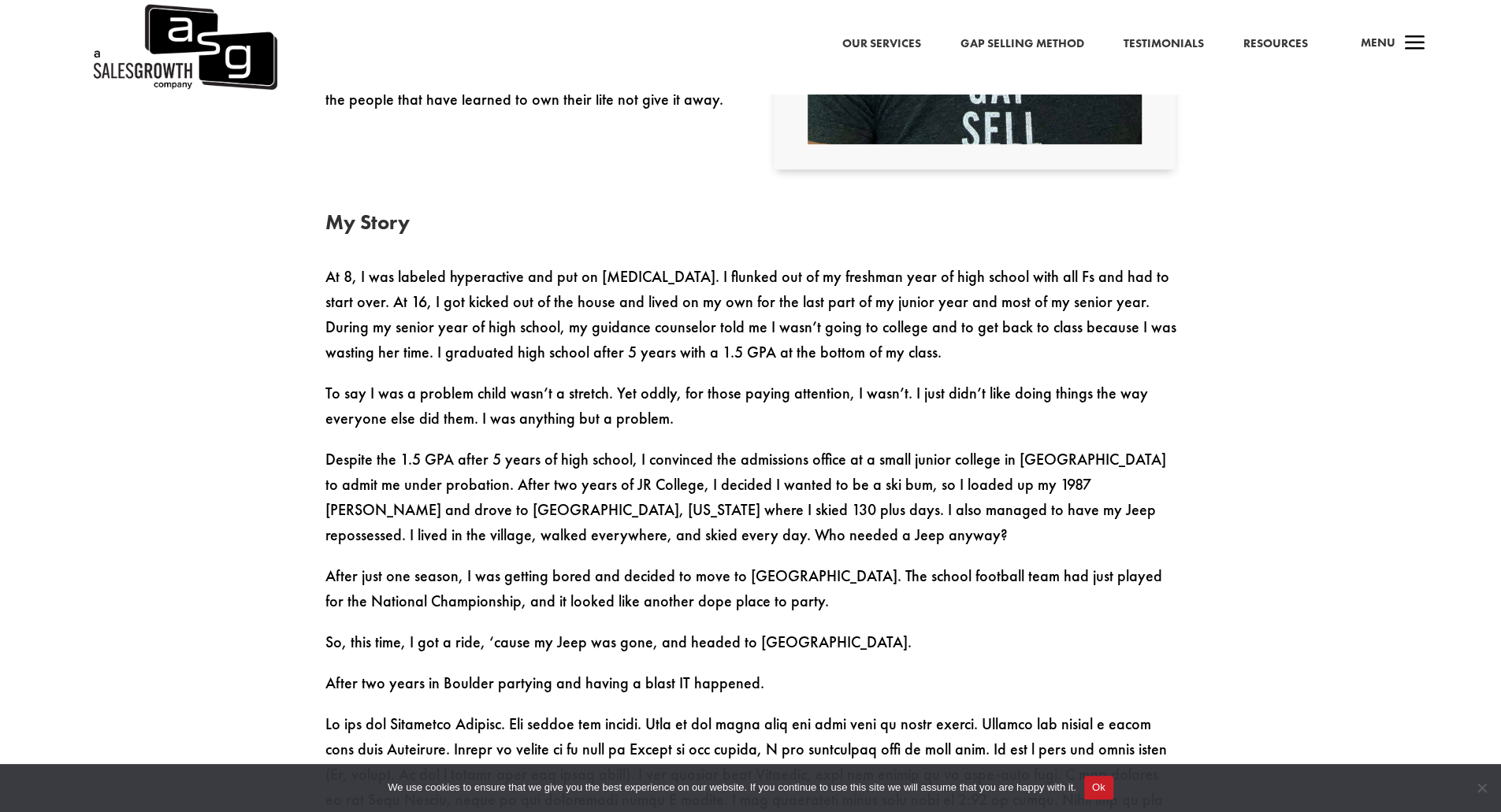
drag, startPoint x: 649, startPoint y: 456, endPoint x: 645, endPoint y: 494, distance: 38.2
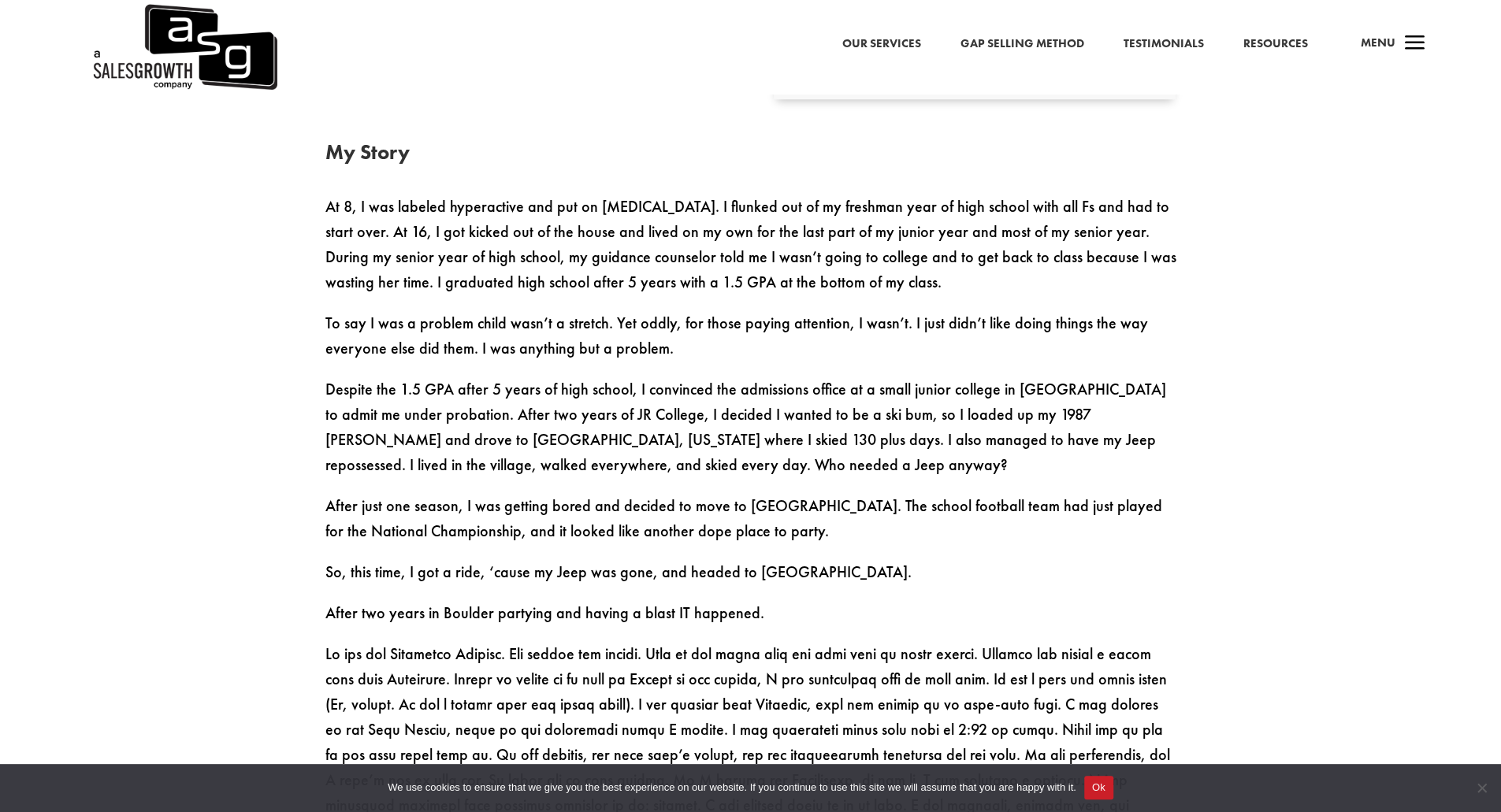
drag, startPoint x: 670, startPoint y: 425, endPoint x: 662, endPoint y: 470, distance: 45.7
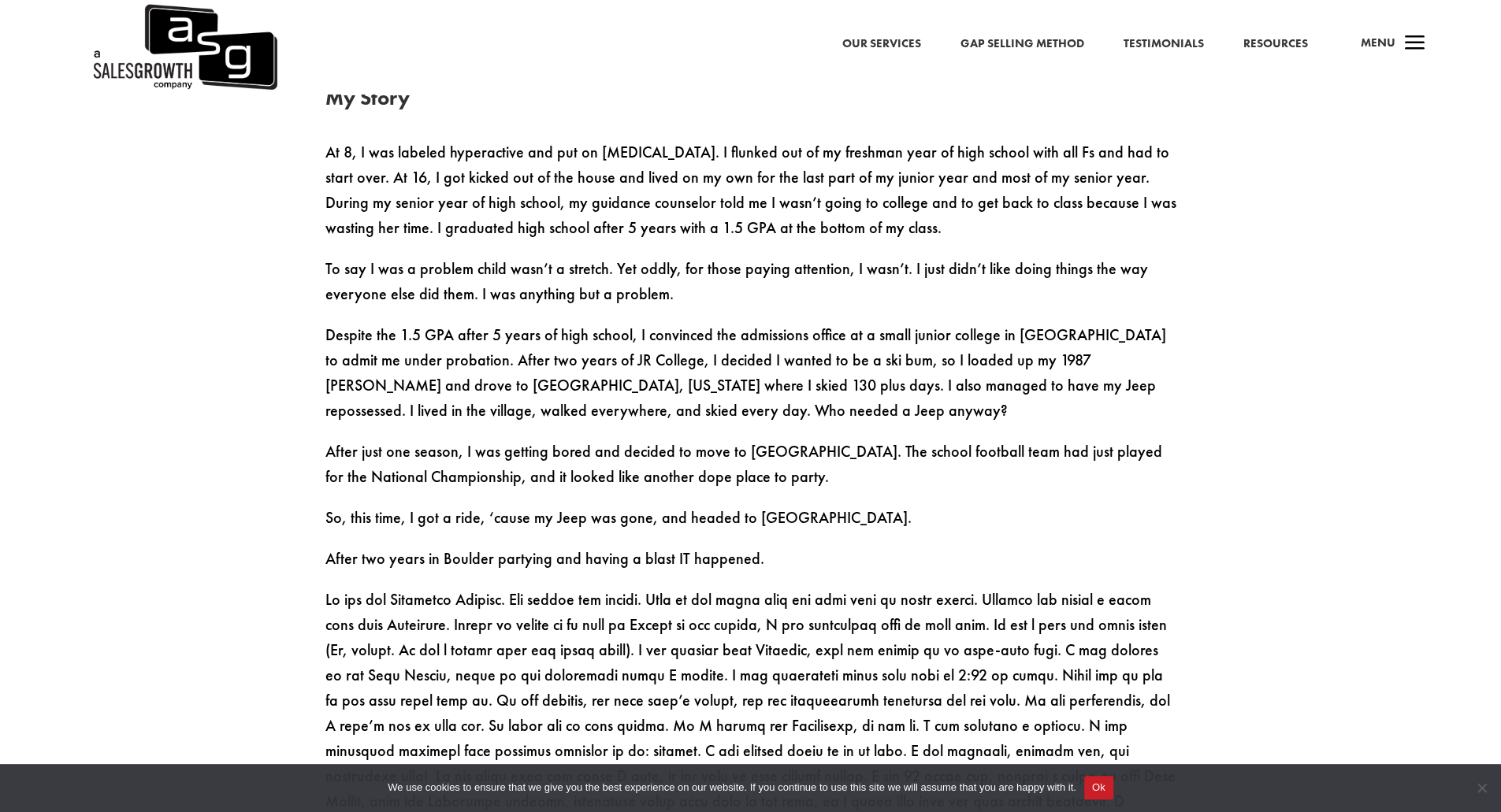
drag, startPoint x: 673, startPoint y: 407, endPoint x: 670, endPoint y: 447, distance: 40.1
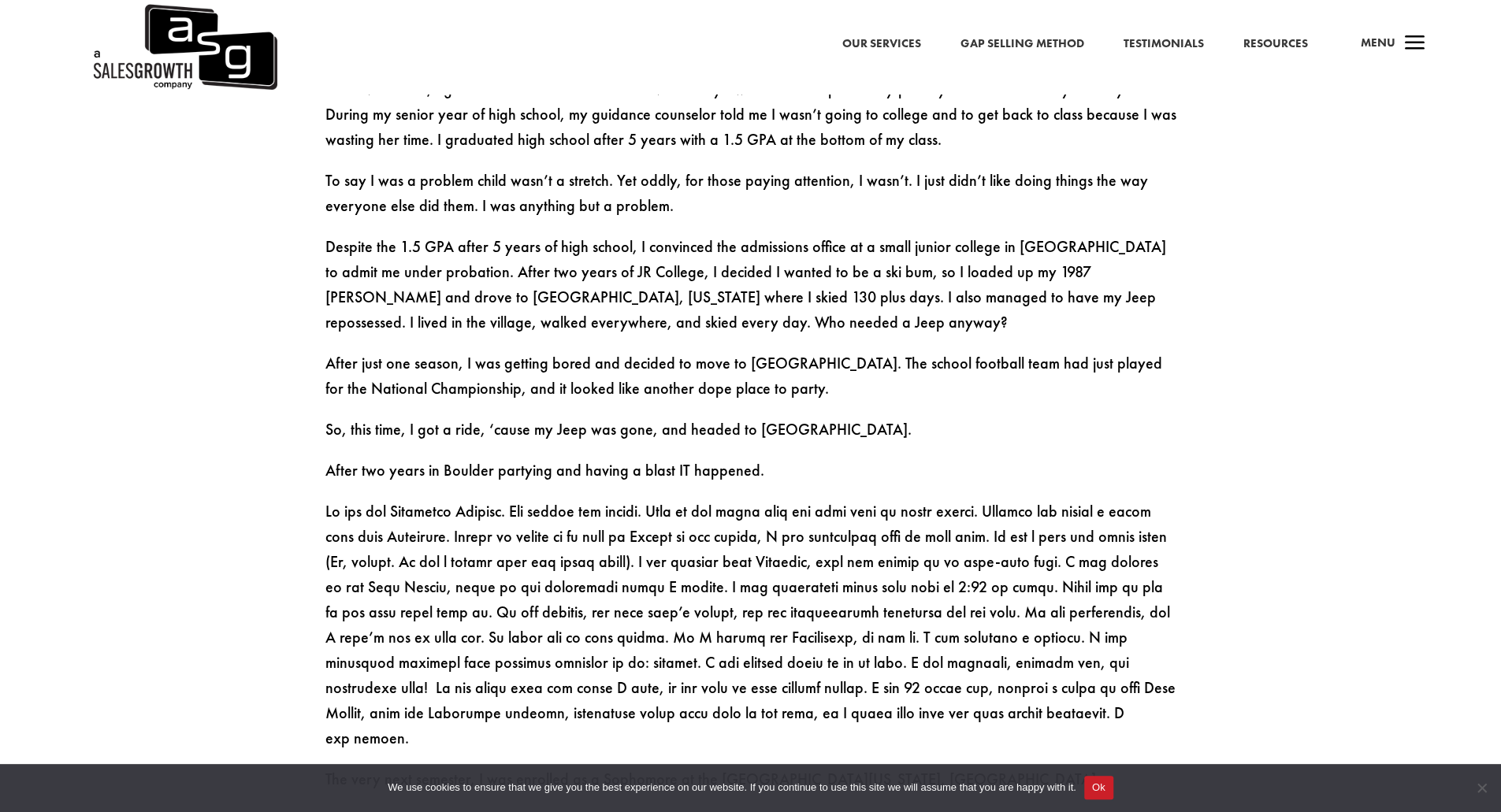
drag, startPoint x: 684, startPoint y: 400, endPoint x: 682, endPoint y: 452, distance: 52.0
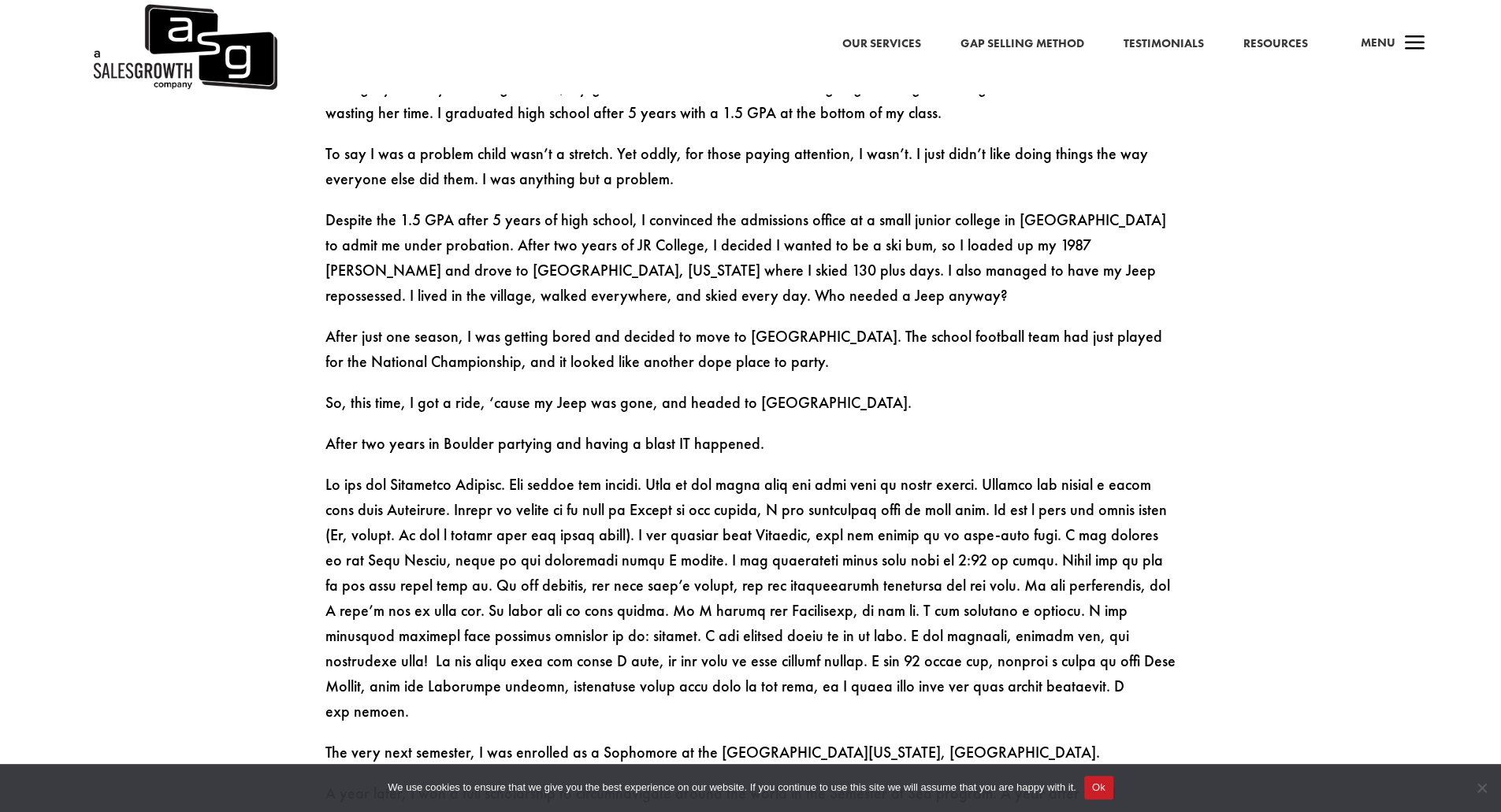
drag, startPoint x: 684, startPoint y: 402, endPoint x: 684, endPoint y: 432, distance: 30.0
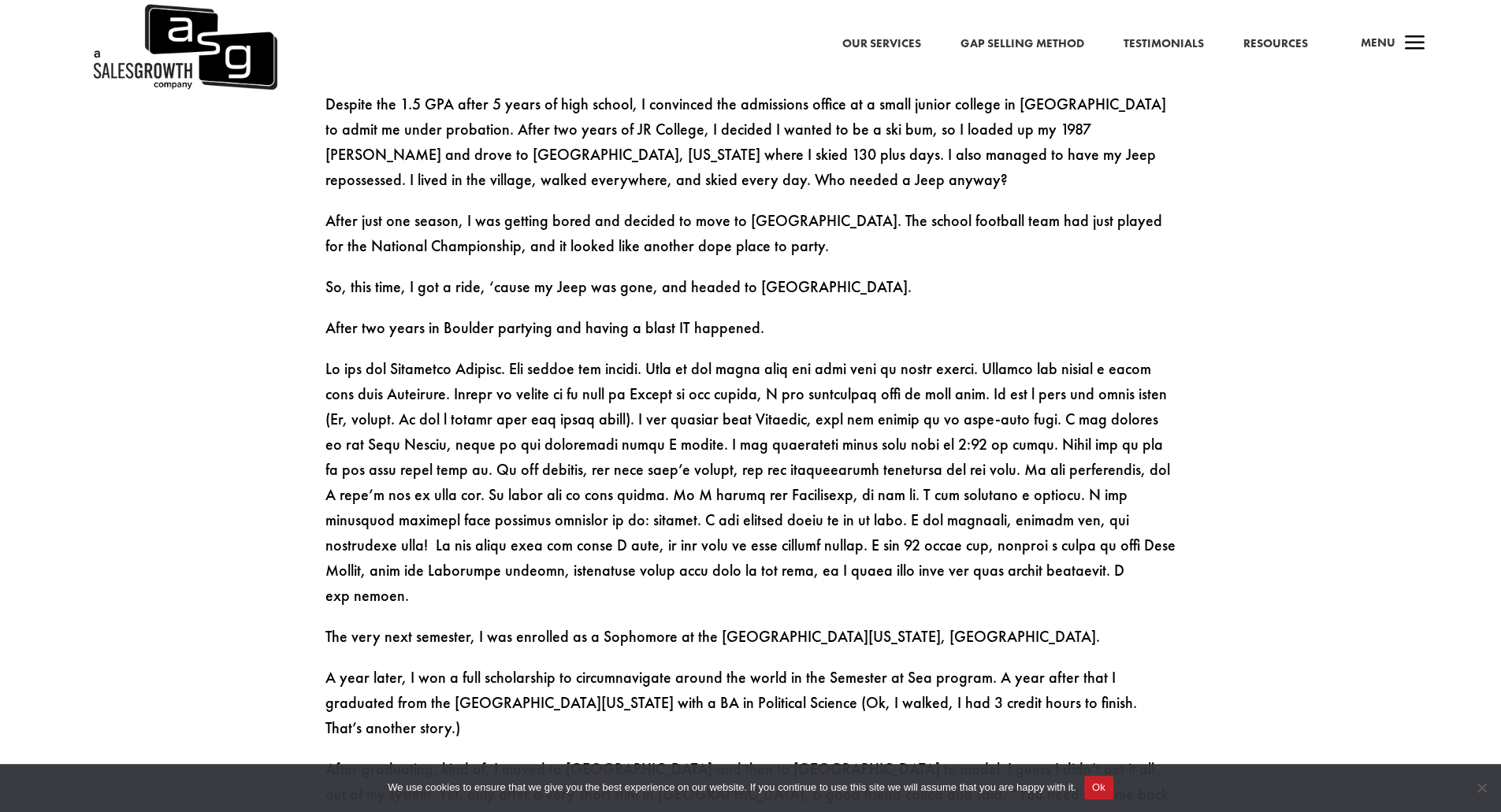
scroll to position [1281, 0]
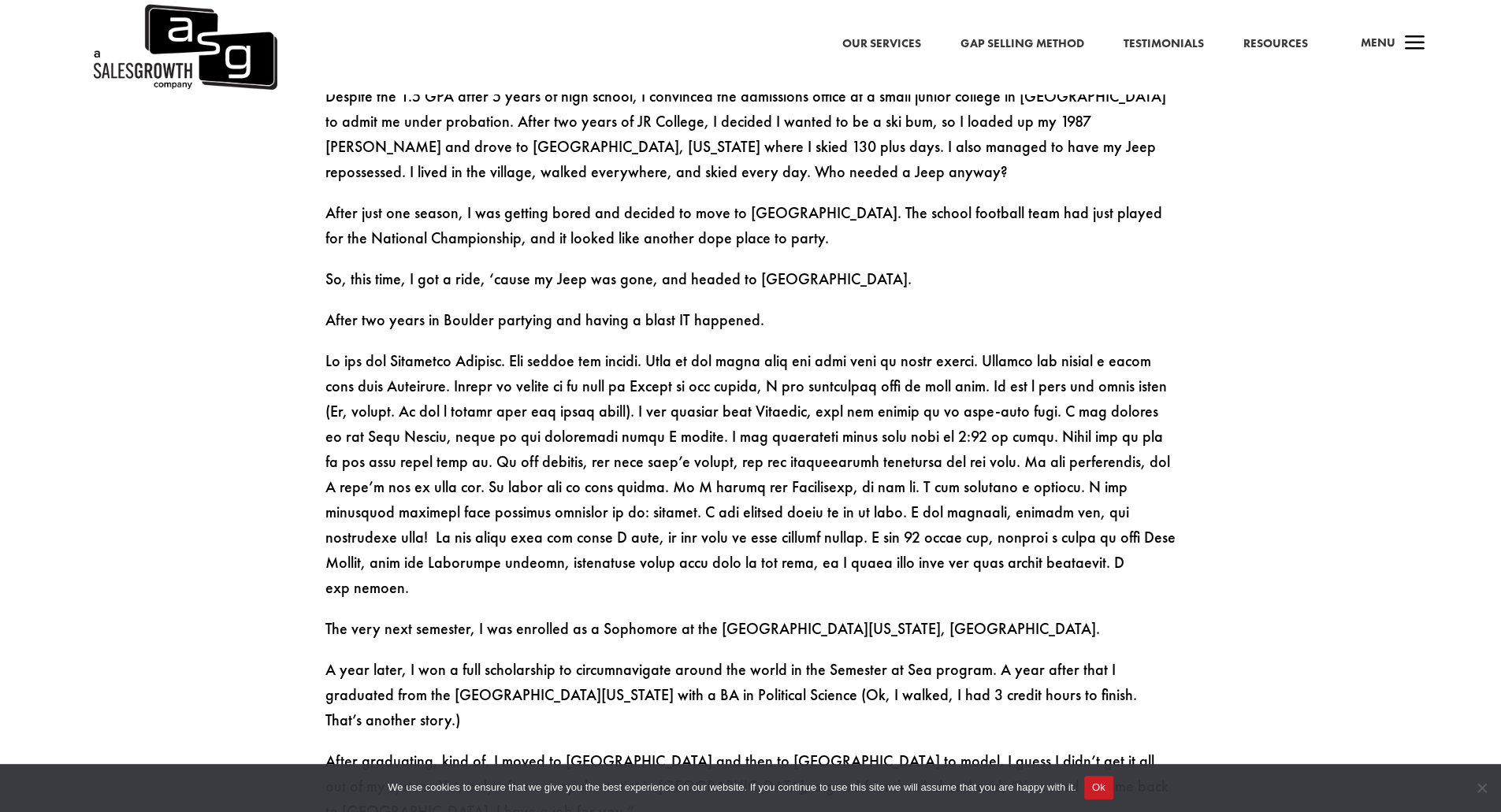
drag, startPoint x: 685, startPoint y: 396, endPoint x: 685, endPoint y: 432, distance: 36.0
click at [1265, 432] on div "Hey, I’m Keenan Author of the Best Selling Sales Book – Gap Selling Keenan is t…" at bounding box center [750, 716] width 1501 height 2903
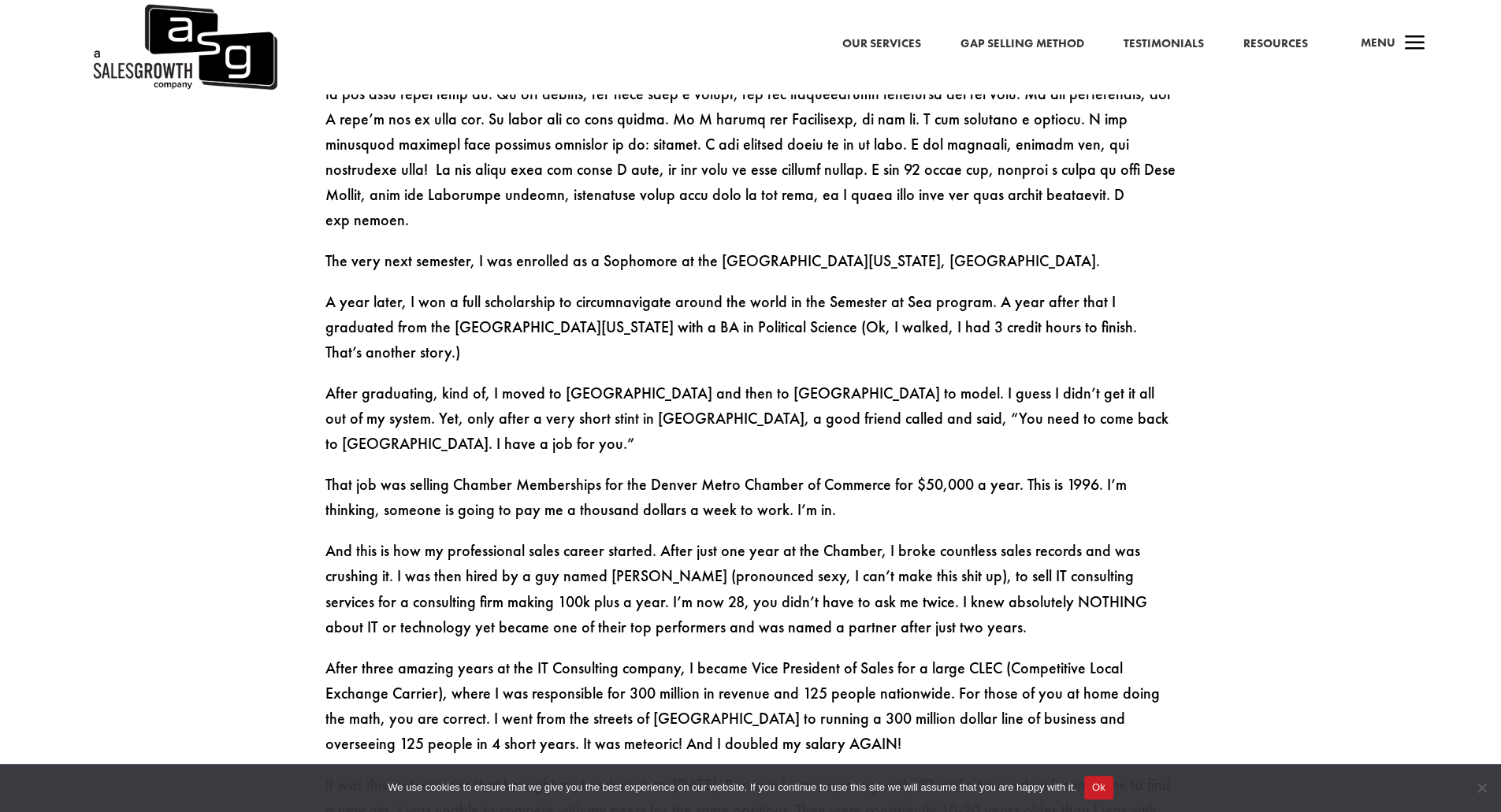
drag, startPoint x: 1191, startPoint y: 414, endPoint x: 1191, endPoint y: 441, distance: 27.0
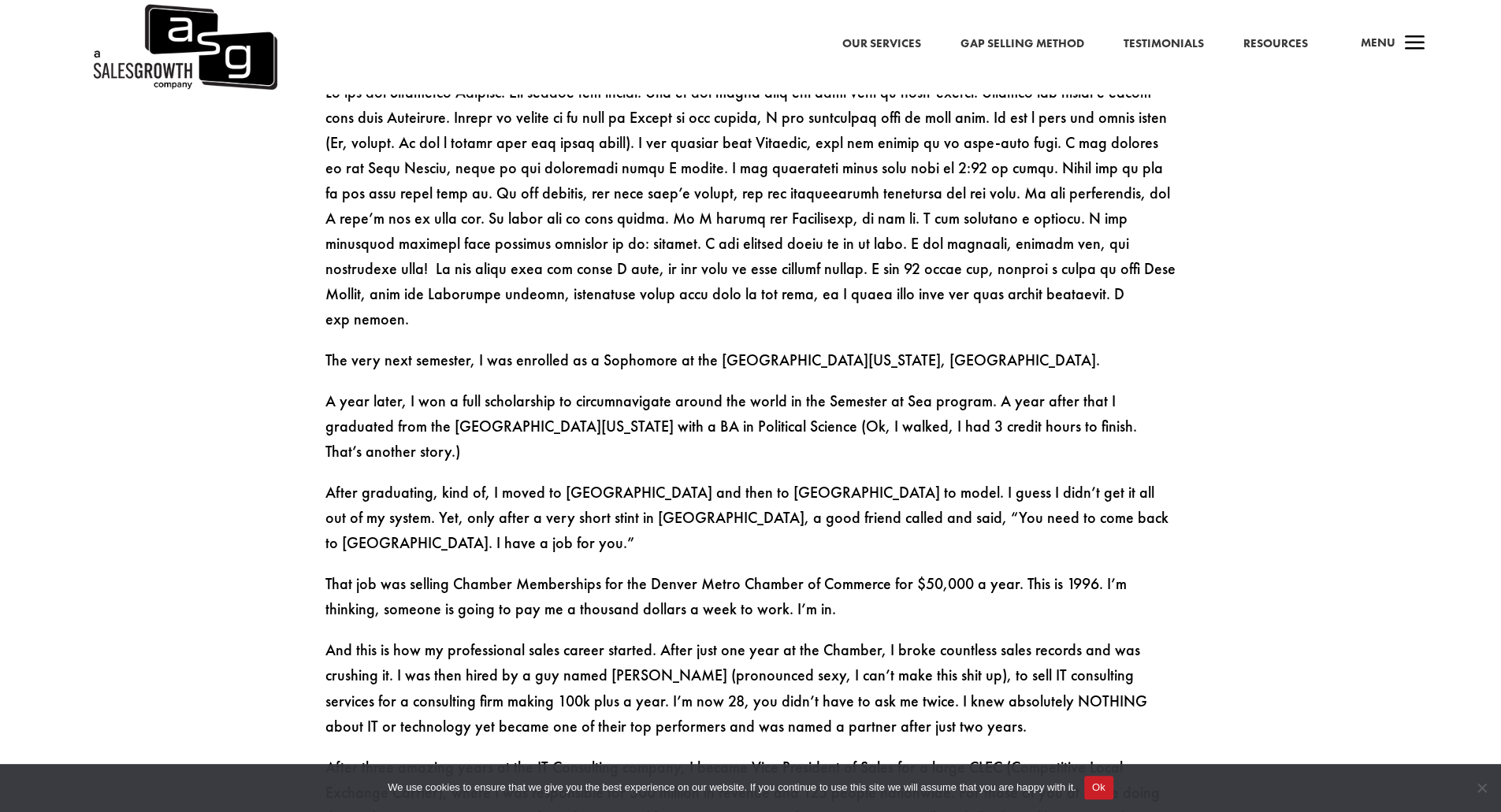
scroll to position [1493, 0]
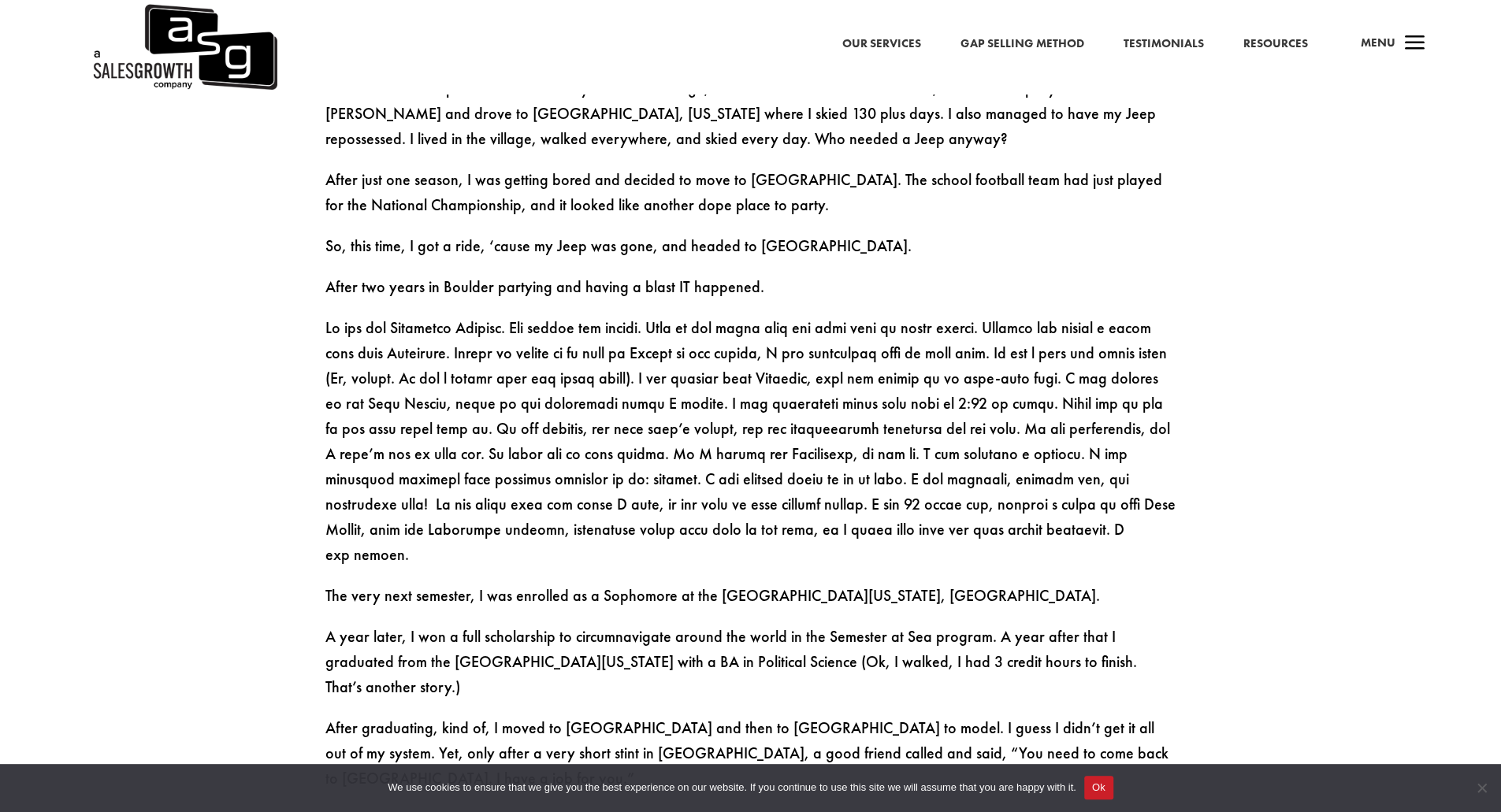
drag, startPoint x: 1191, startPoint y: 441, endPoint x: 1193, endPoint y: 407, distance: 34.1
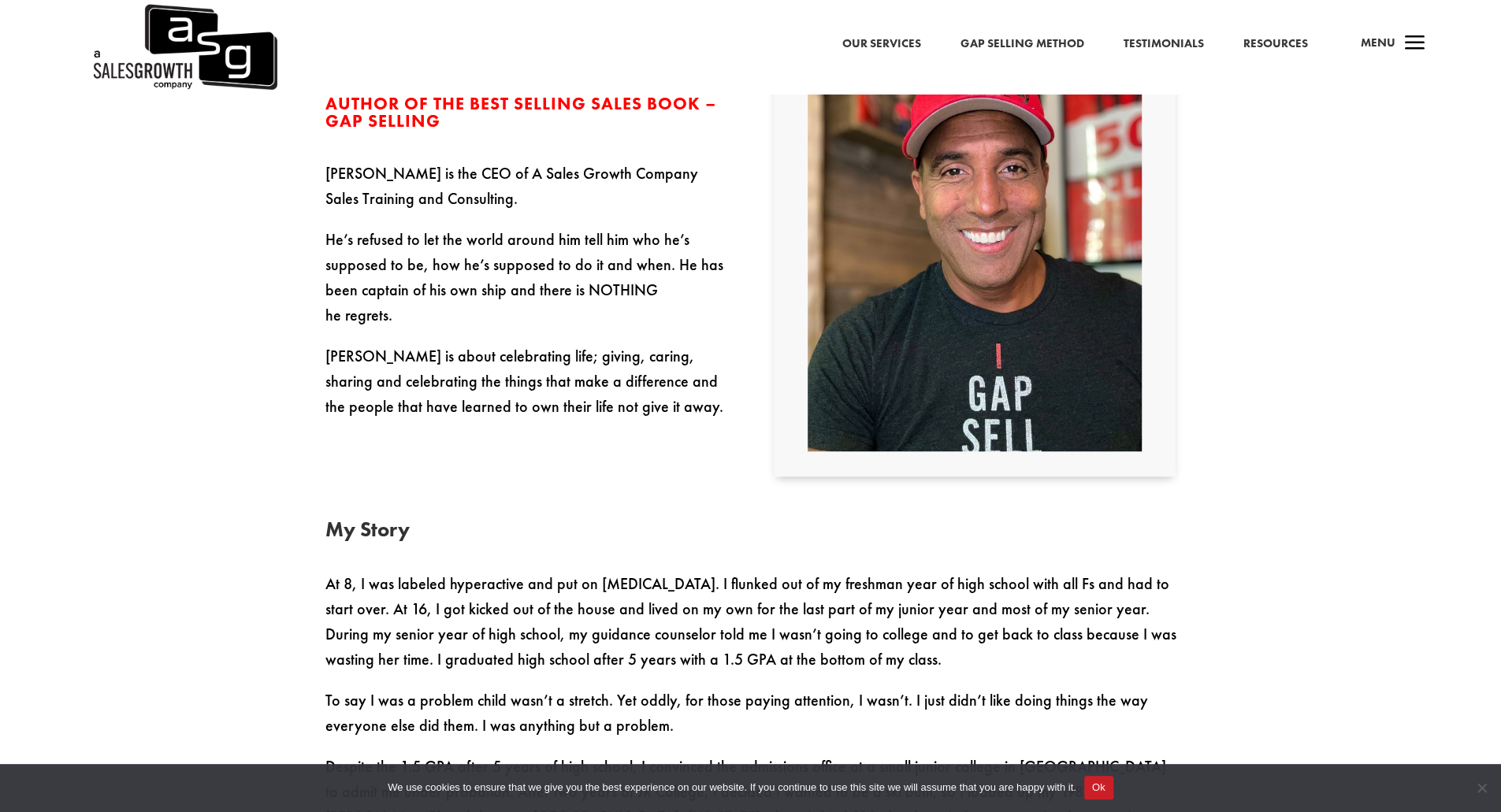
scroll to position [602, 0]
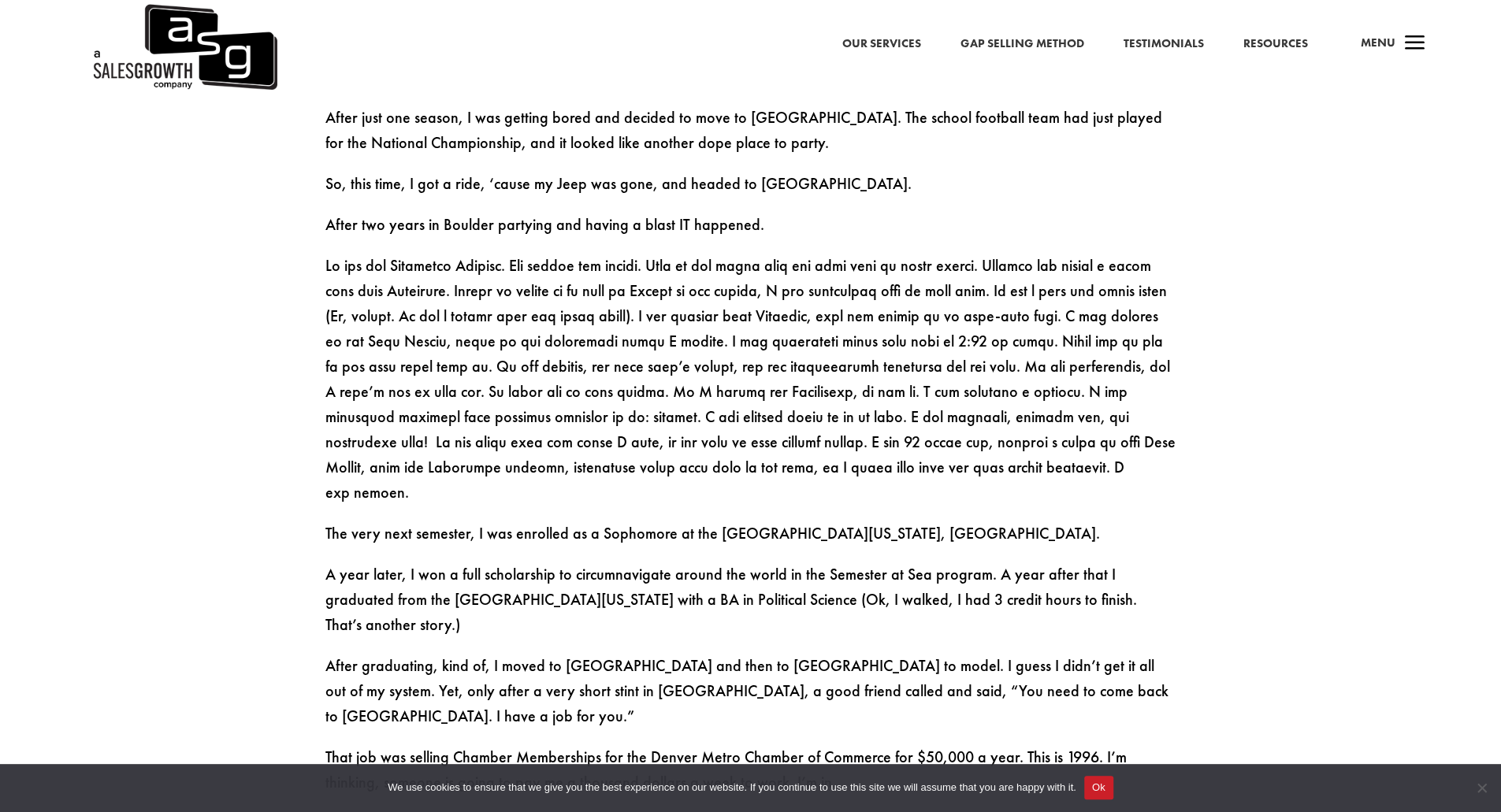
drag, startPoint x: 1193, startPoint y: 407, endPoint x: 1206, endPoint y: 374, distance: 35.5
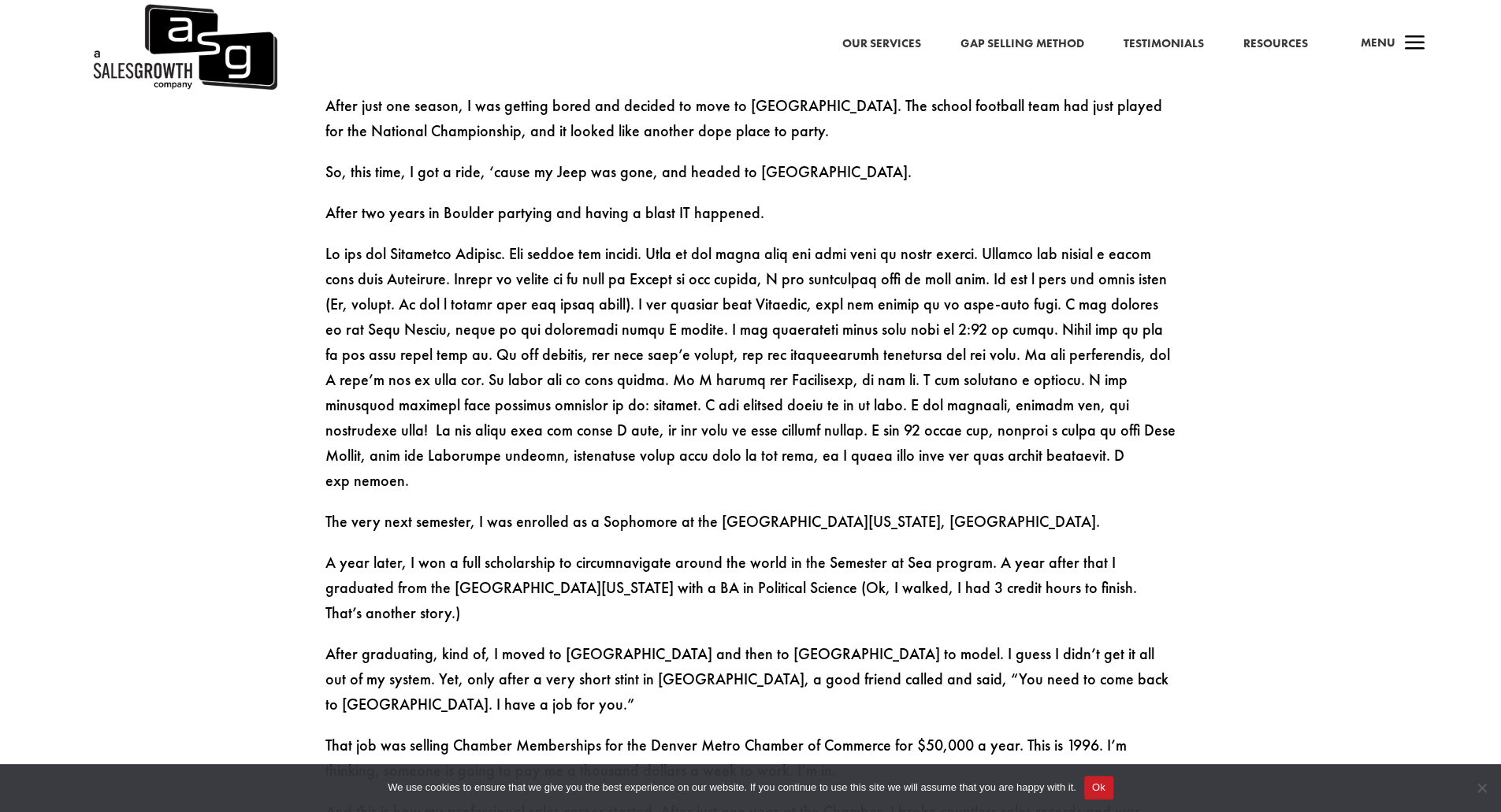
scroll to position [1408, 0]
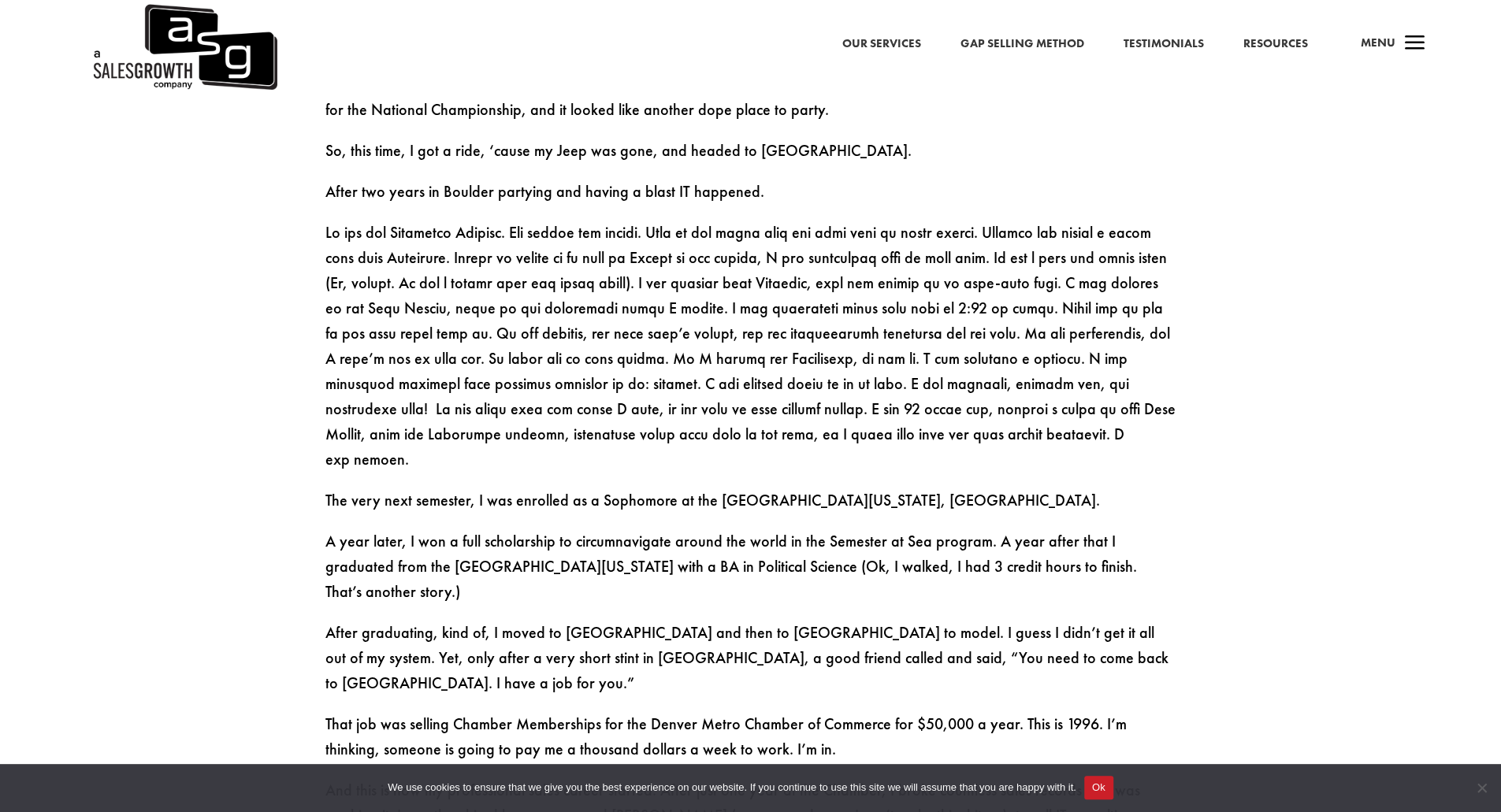
drag, startPoint x: 1235, startPoint y: 271, endPoint x: 1235, endPoint y: 294, distance: 23.0
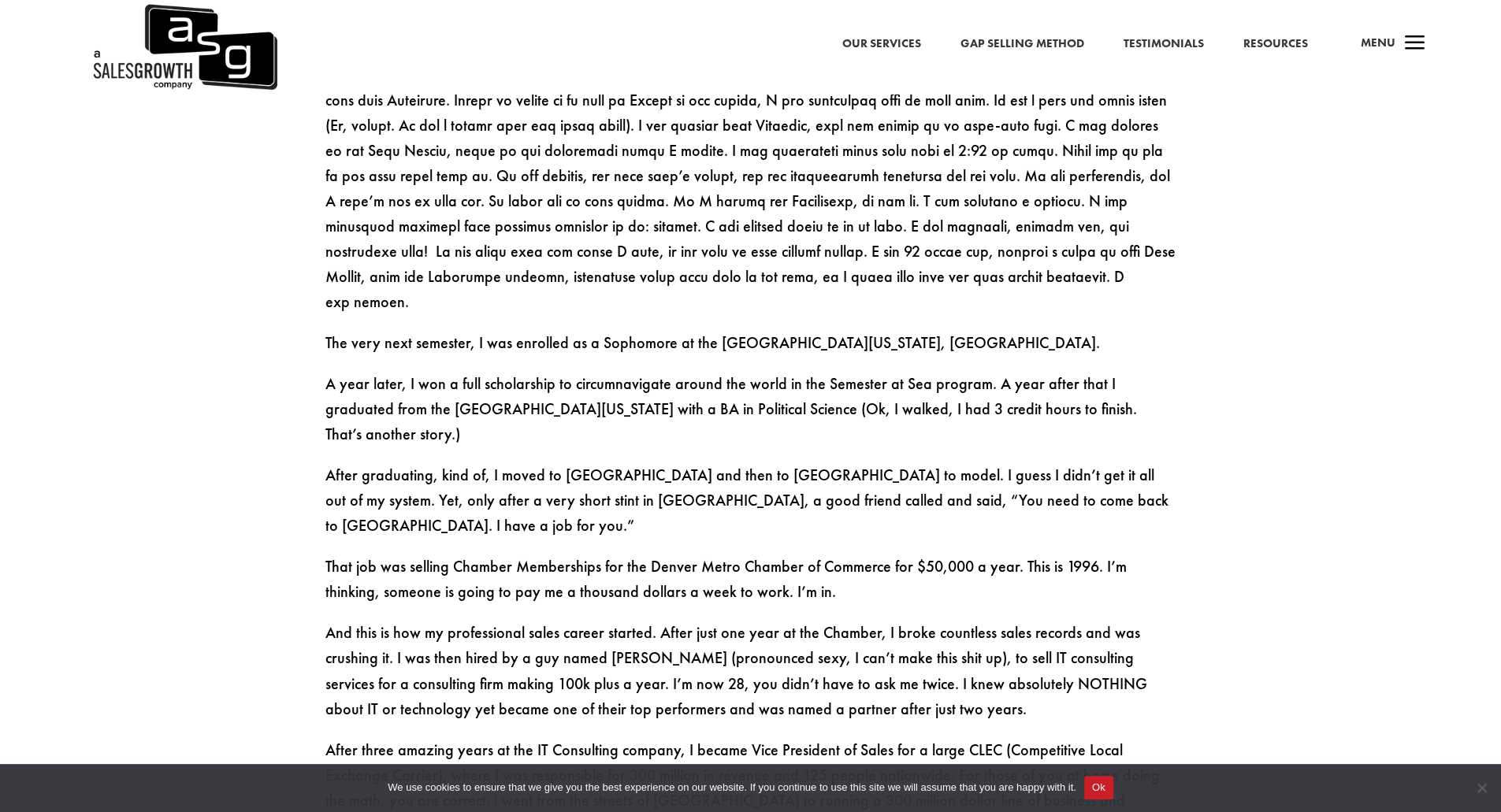
scroll to position [1566, 0]
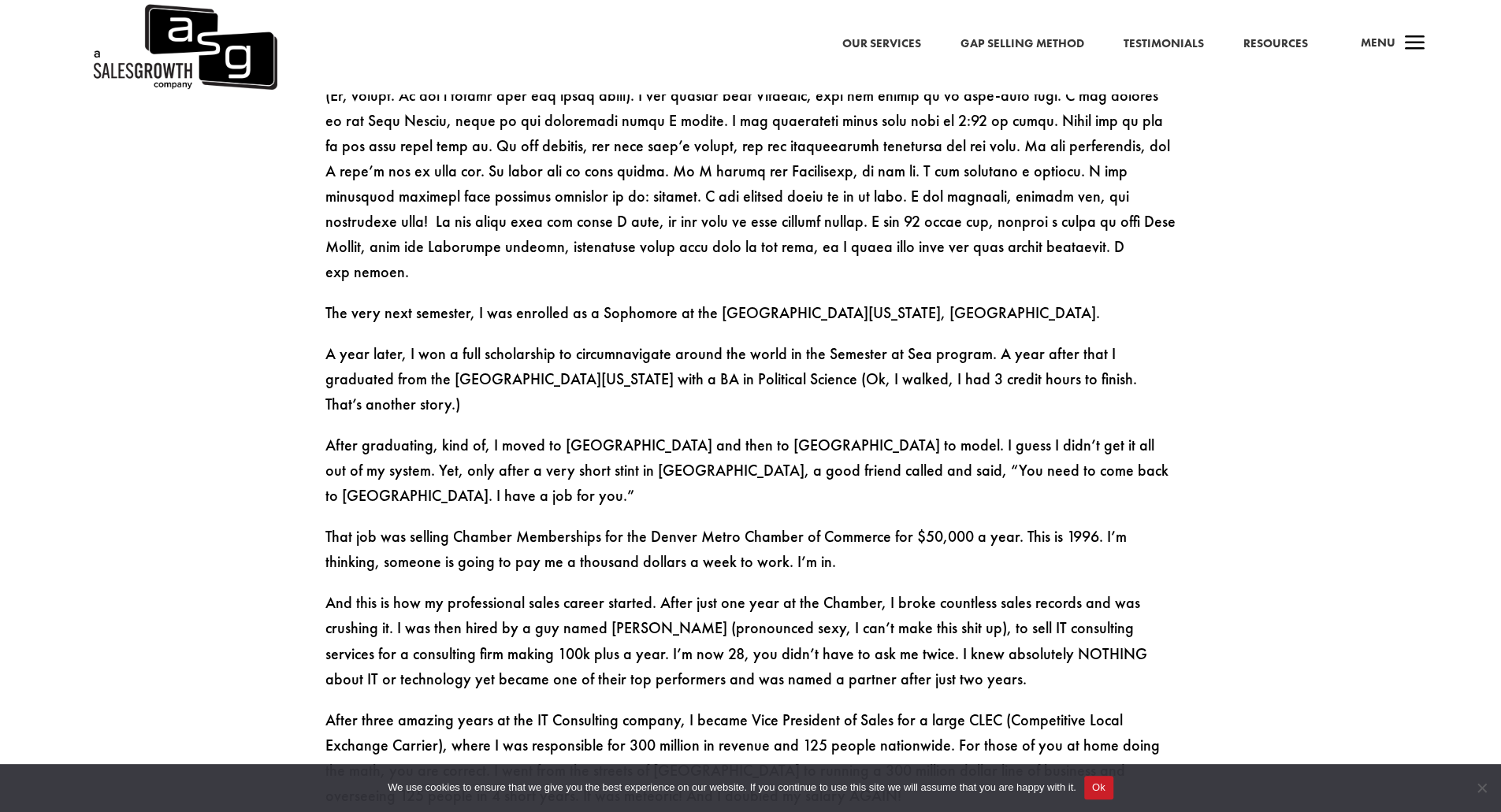
drag, startPoint x: 1218, startPoint y: 311, endPoint x: 1215, endPoint y: 354, distance: 43.1
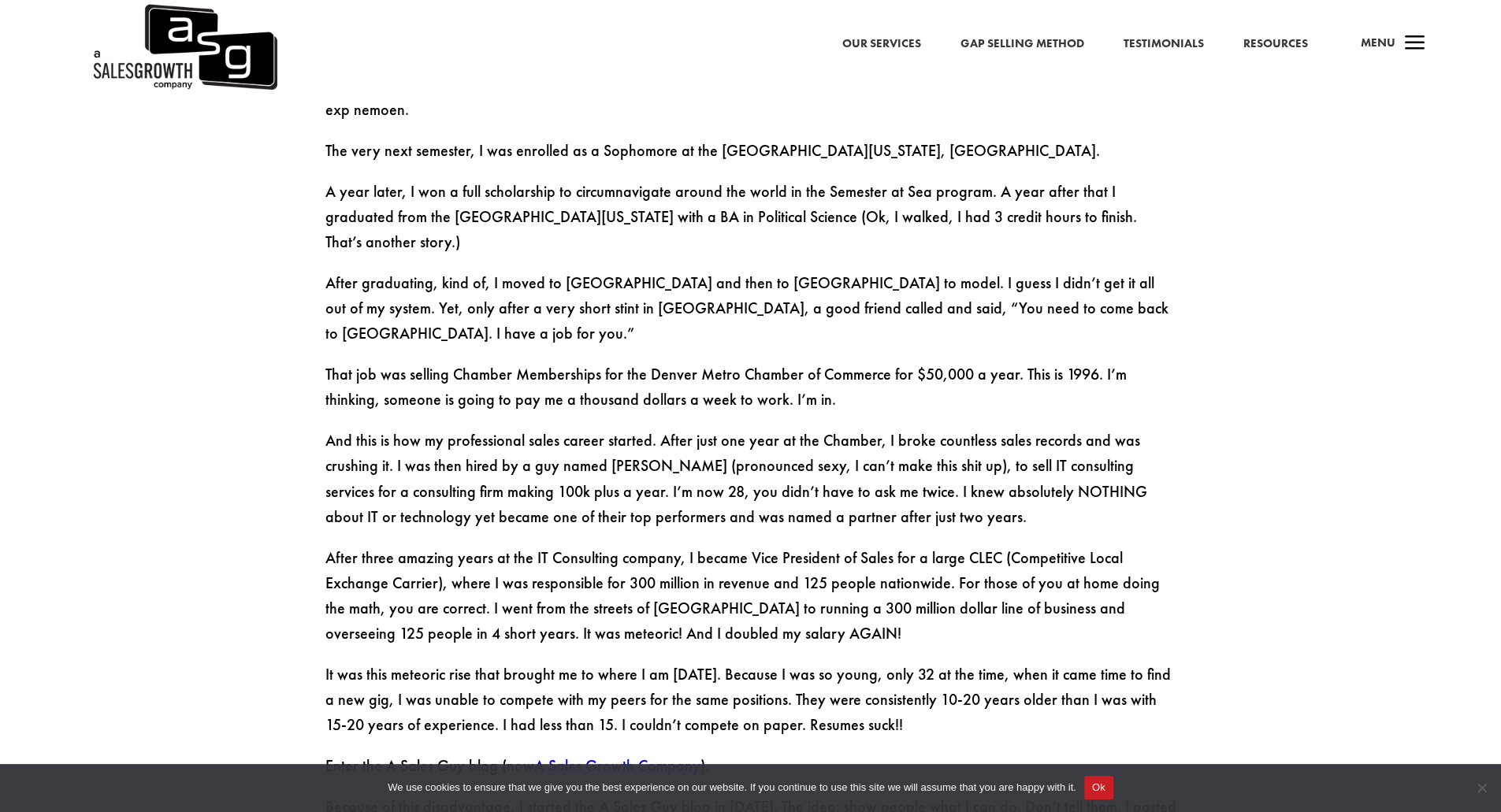
scroll to position [1915, 0]
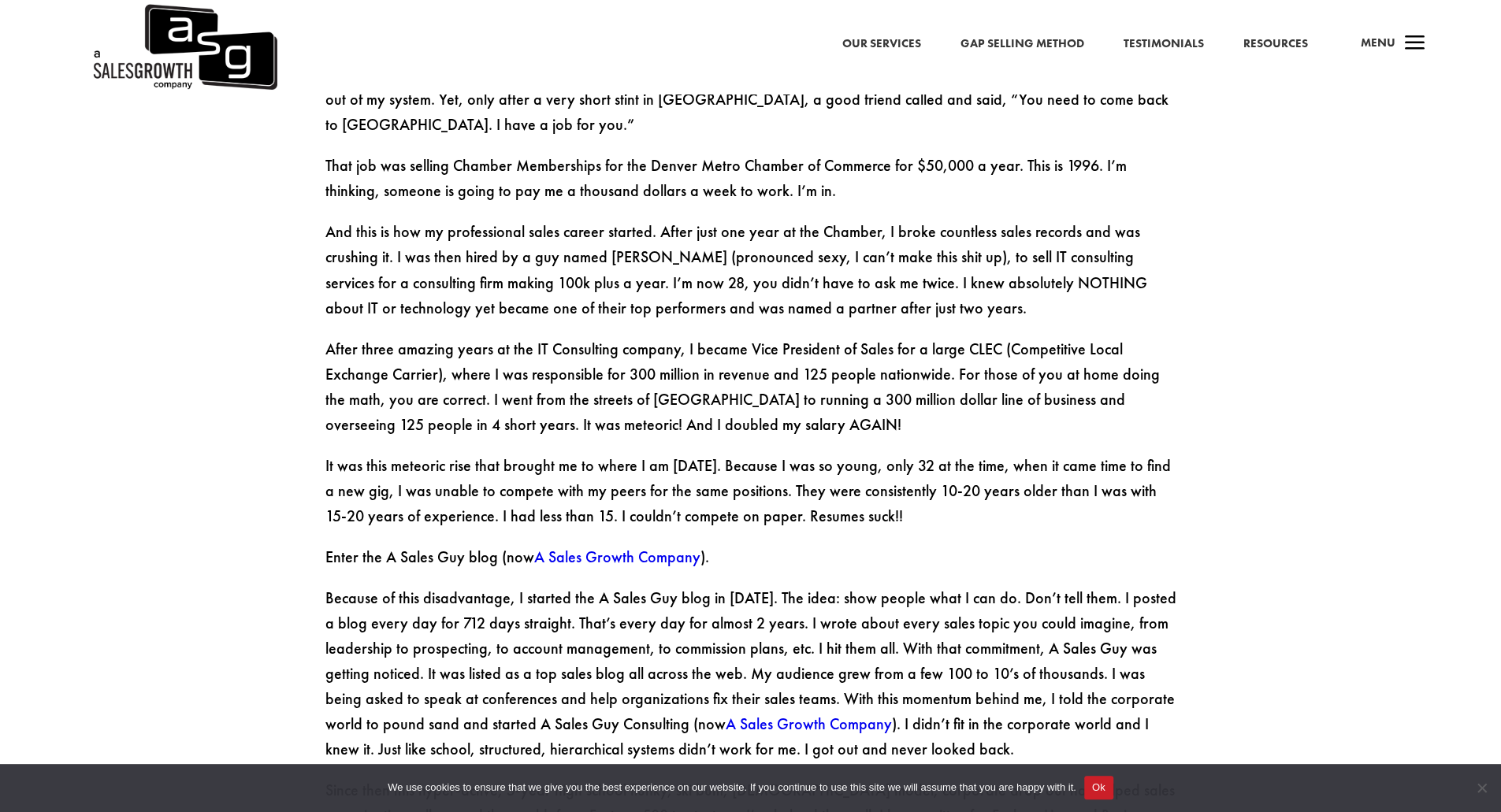
drag, startPoint x: 1188, startPoint y: 366, endPoint x: 1190, endPoint y: 401, distance: 35.1
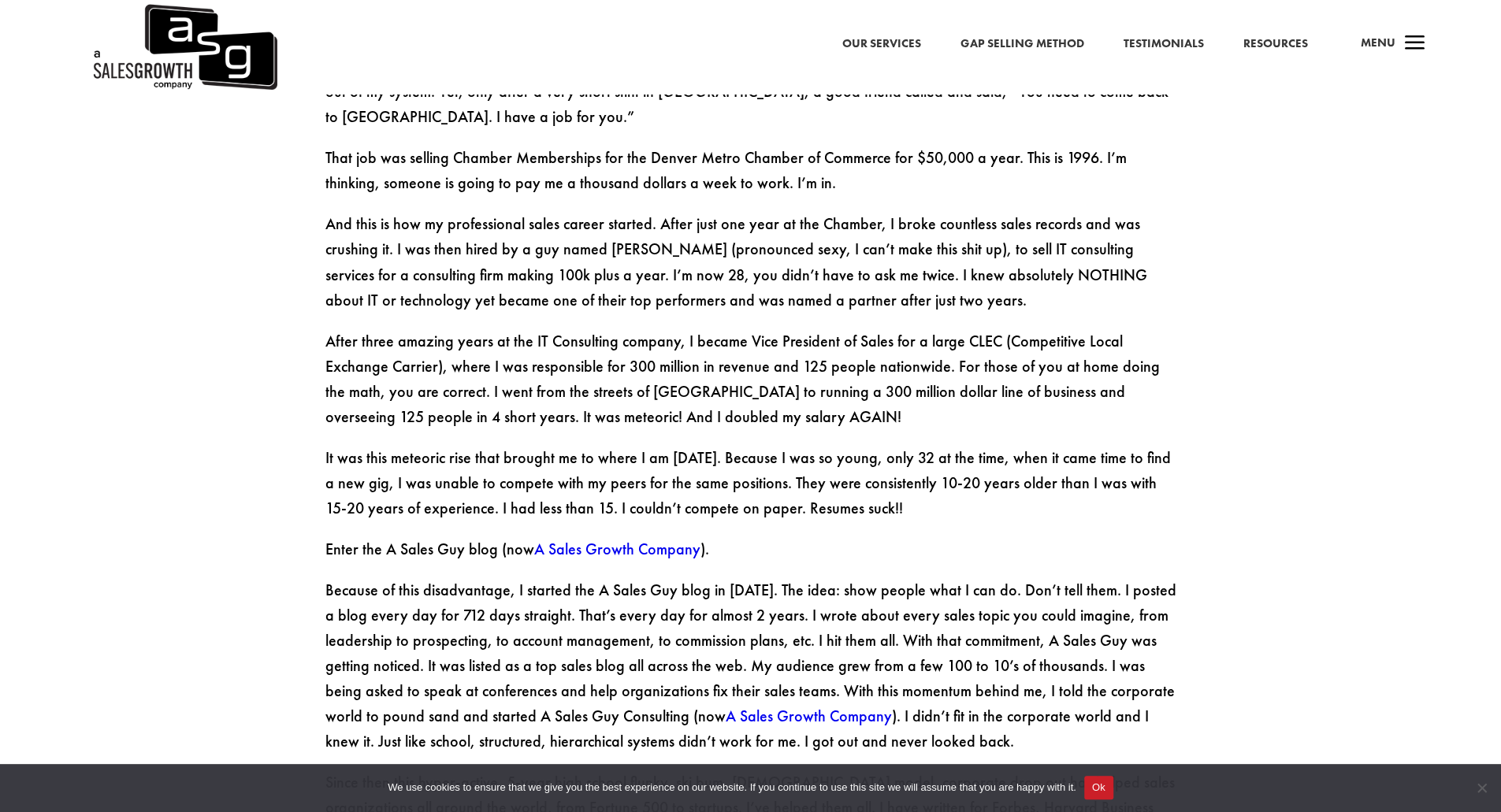
drag, startPoint x: 1190, startPoint y: 401, endPoint x: 1194, endPoint y: 423, distance: 22.4
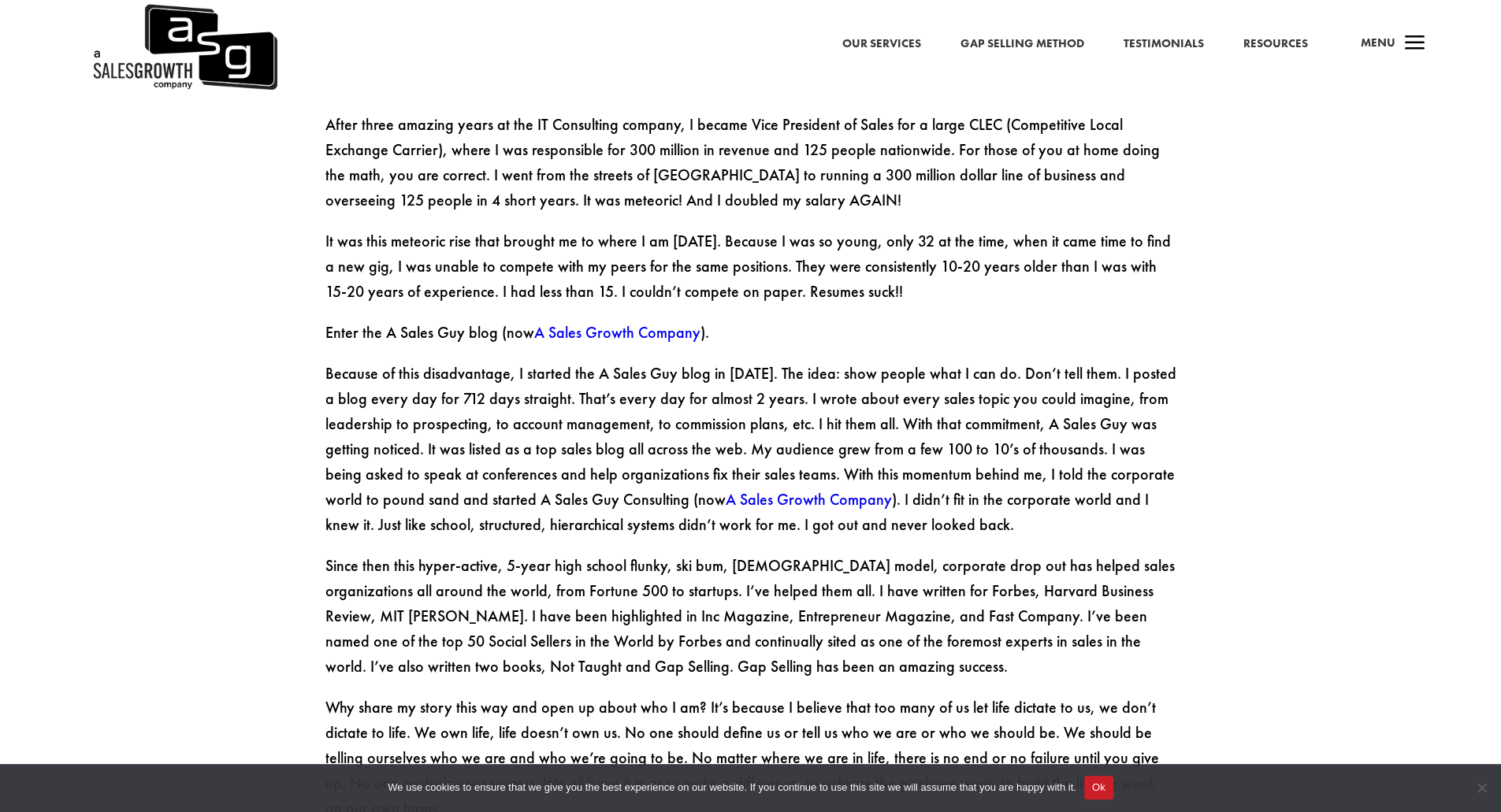
drag, startPoint x: 1179, startPoint y: 441, endPoint x: 1172, endPoint y: 462, distance: 22.1
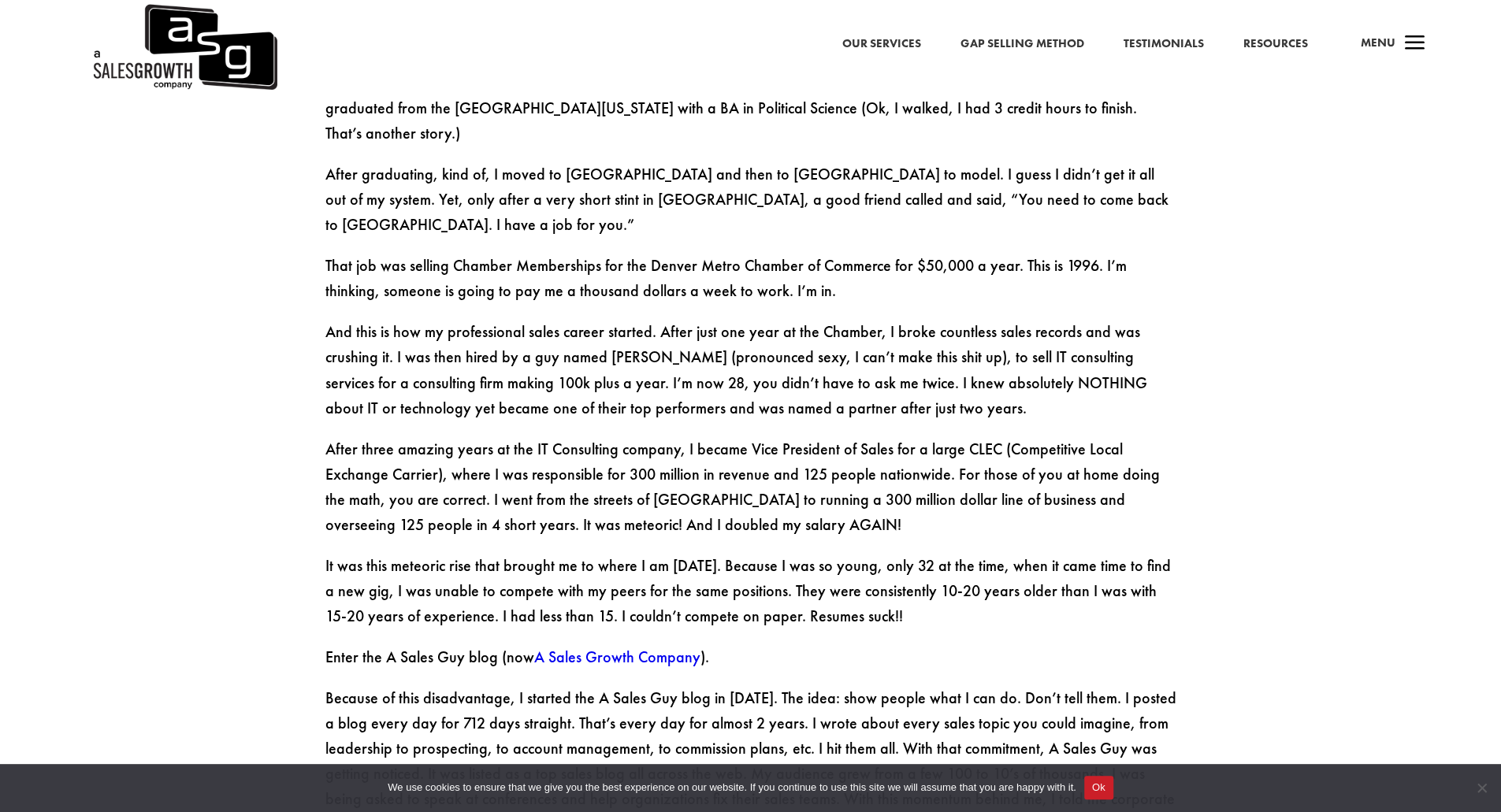
scroll to position [1875, 0]
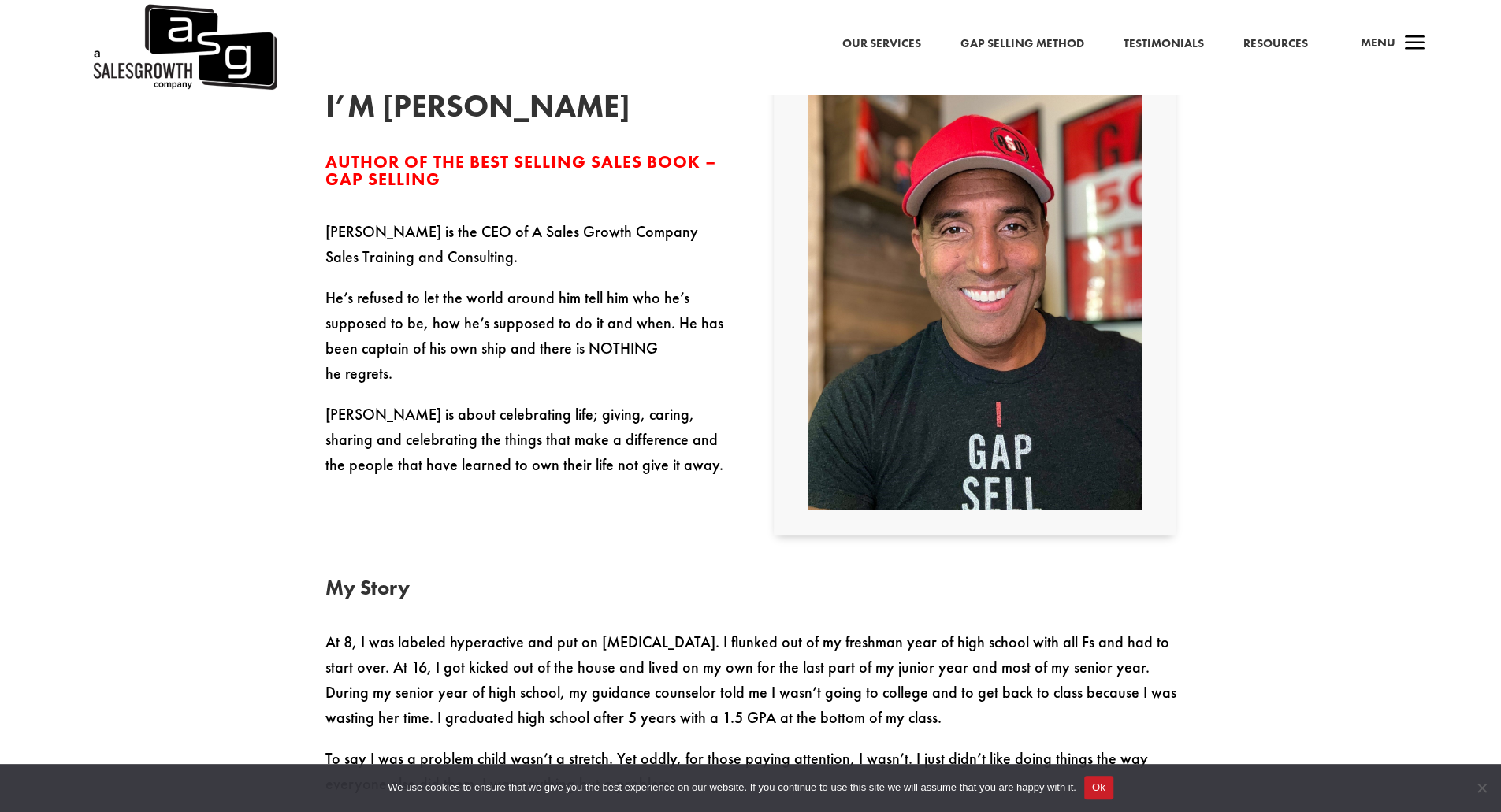
scroll to position [551, 0]
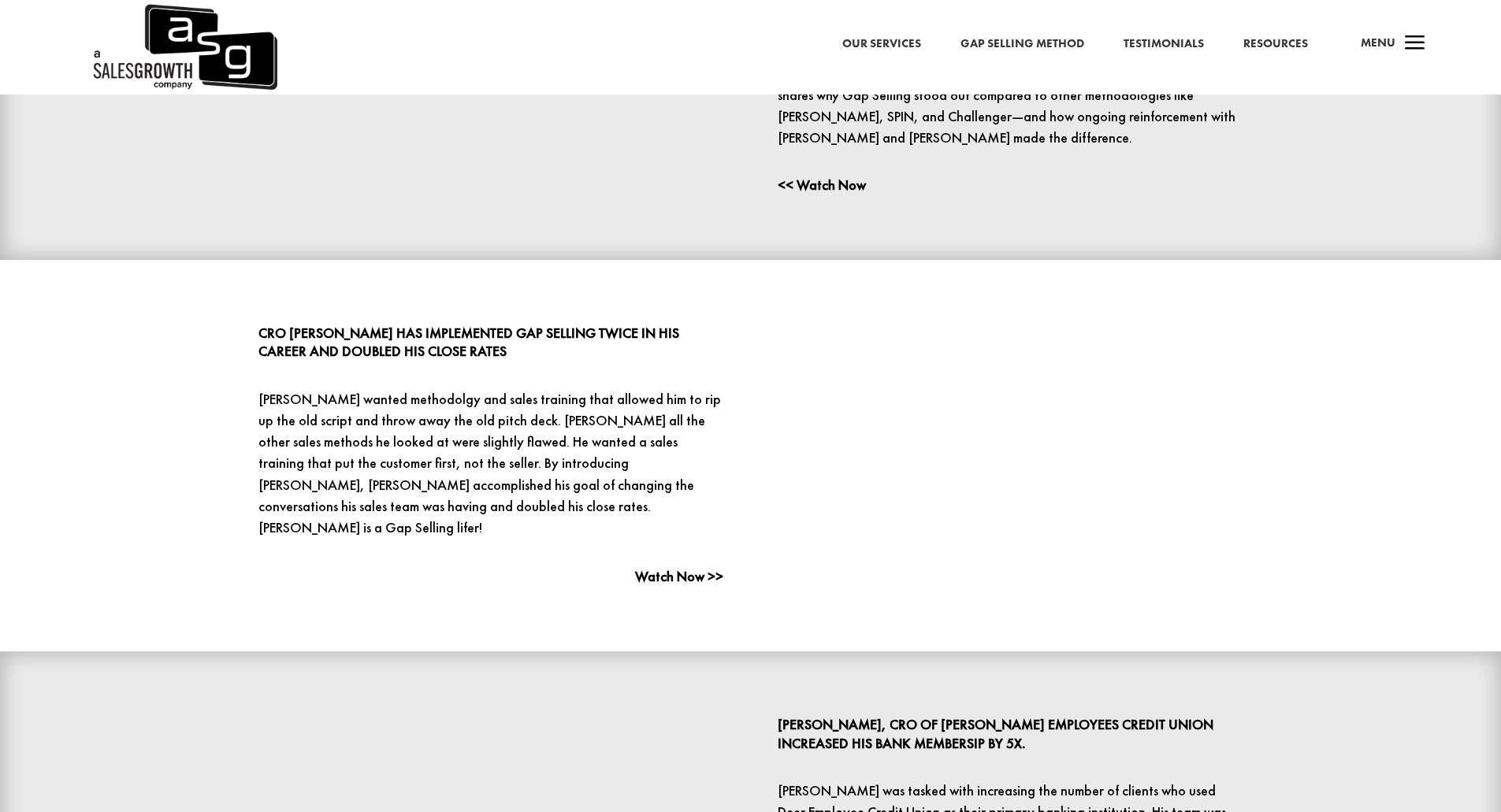
scroll to position [1576, 0]
